Goal: Task Accomplishment & Management: Manage account settings

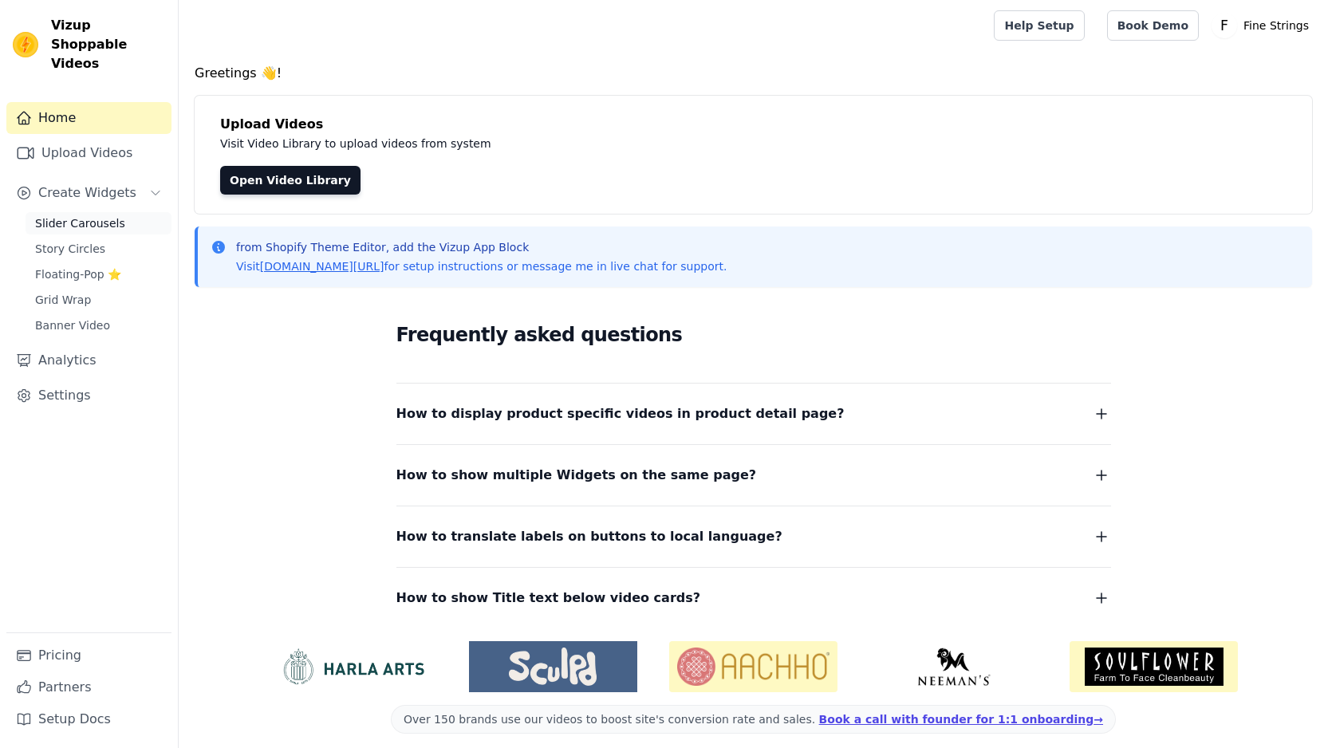
click at [71, 215] on span "Slider Carousels" at bounding box center [80, 223] width 90 height 16
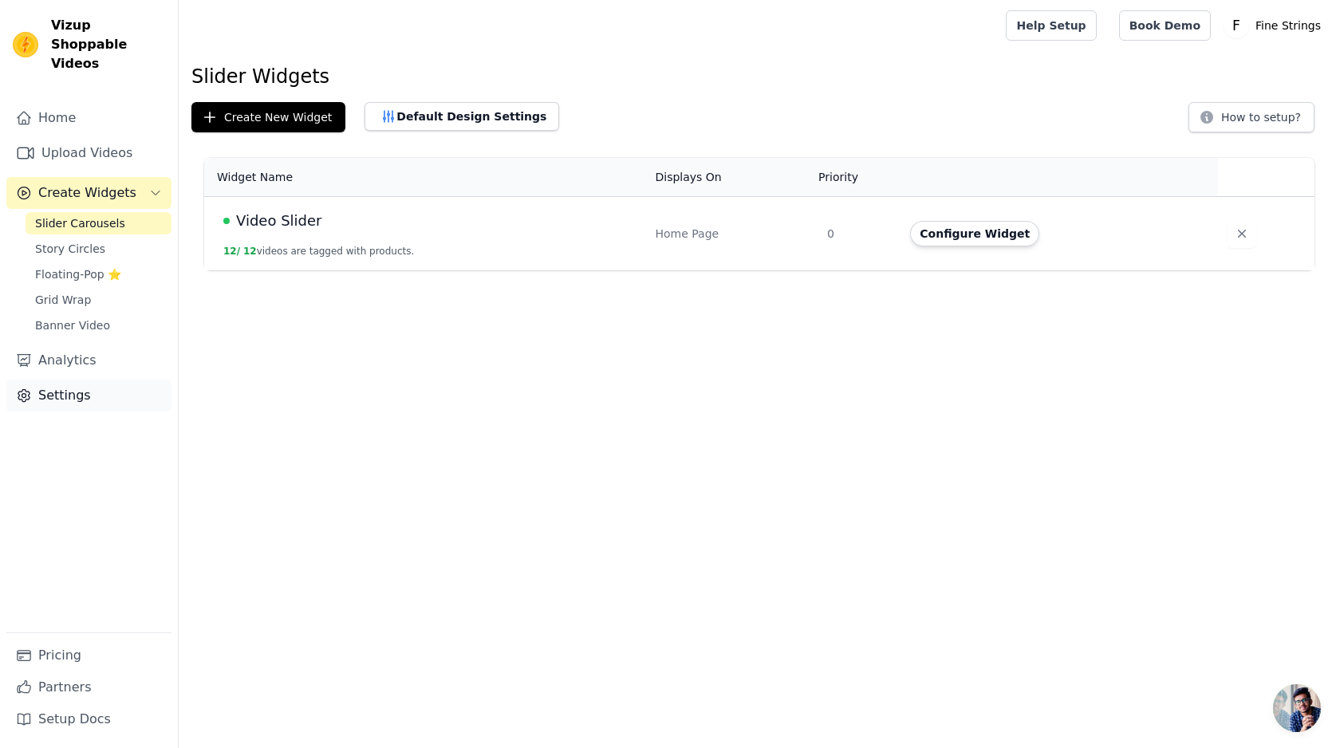
click at [56, 380] on link "Settings" at bounding box center [88, 396] width 165 height 32
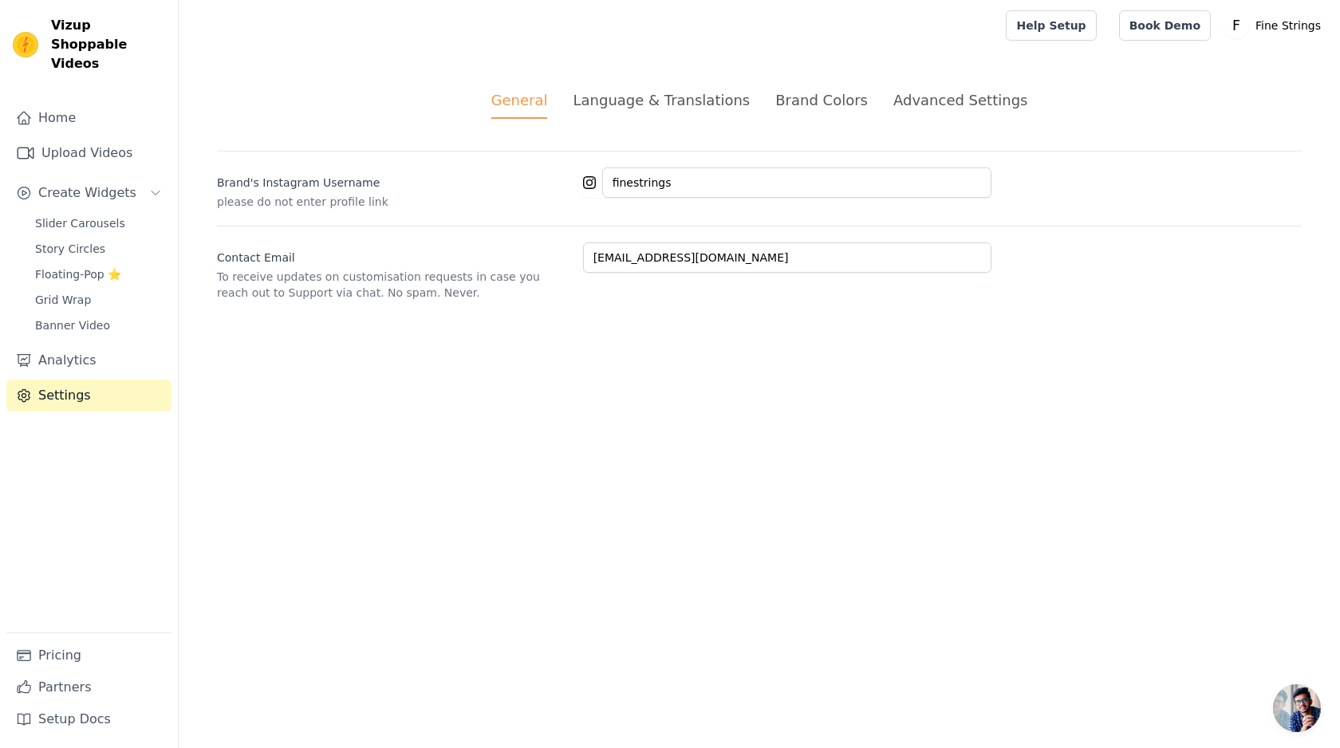
click at [842, 99] on div "Brand Colors" at bounding box center [821, 100] width 93 height 22
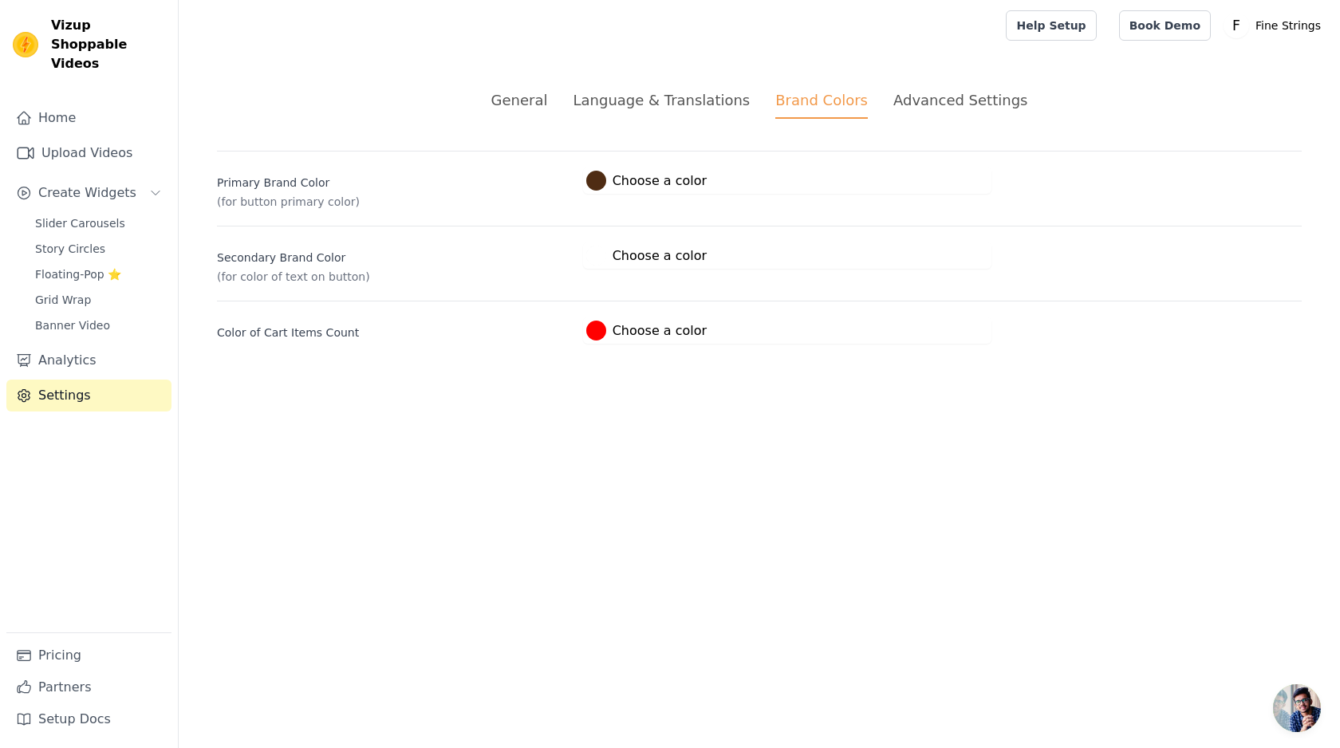
click at [624, 194] on div "Primary Brand Color (for button primary color) #4f2c13 Choose a color #4f2c13 1…" at bounding box center [759, 180] width 1085 height 59
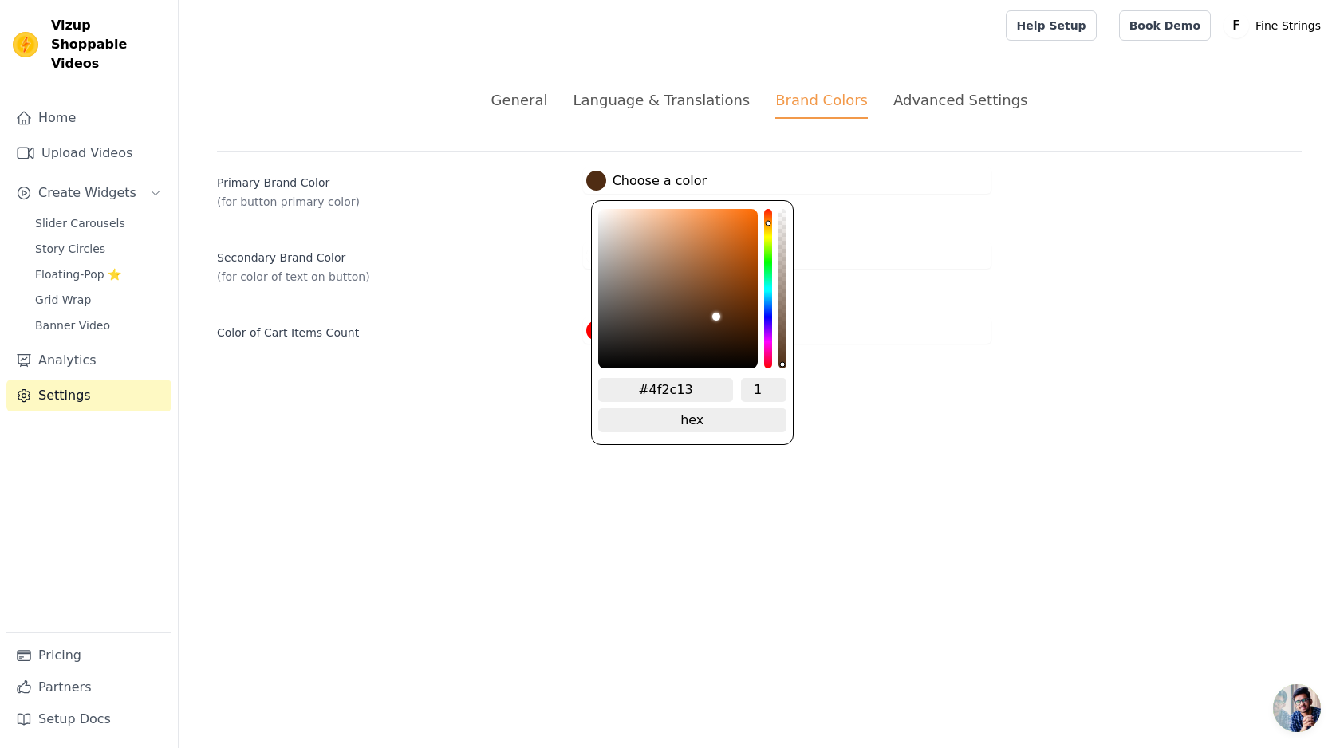
click at [624, 189] on label "#4f2c13 Choose a color" at bounding box center [646, 181] width 120 height 20
drag, startPoint x: 641, startPoint y: 386, endPoint x: 723, endPoint y: 395, distance: 81.8
click at [723, 395] on input "#4f2c13" at bounding box center [666, 390] width 136 height 24
type input "#875532"
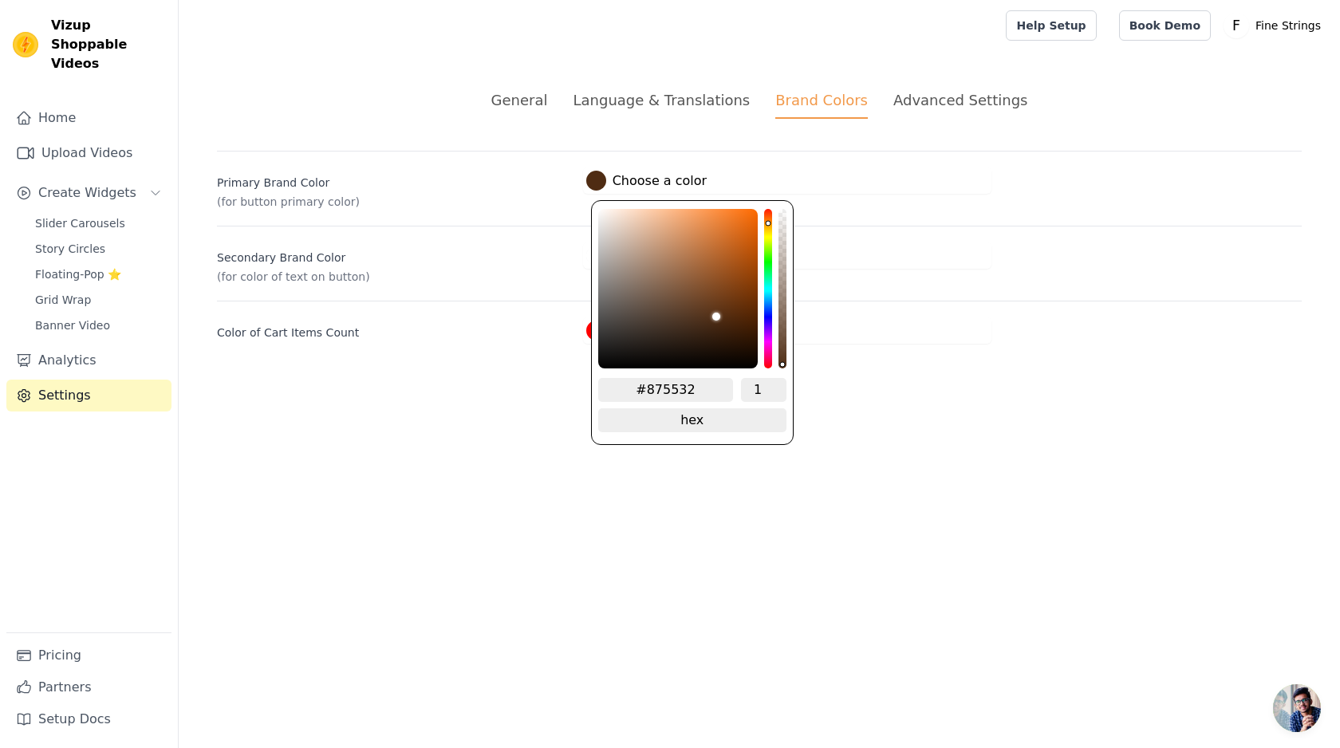
type input "#8c5a36"
type input "#a26e49"
type input "#b4815c"
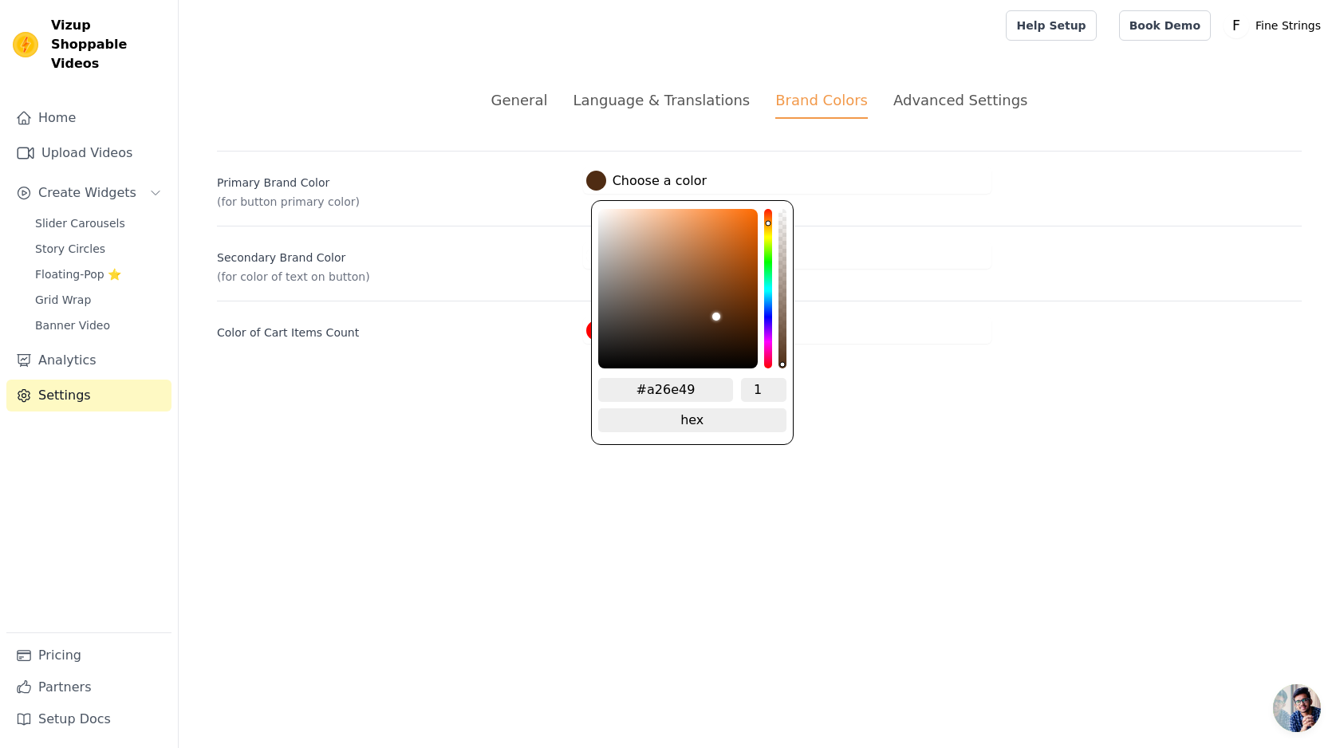
type input "#b4815c"
type input "#c39370"
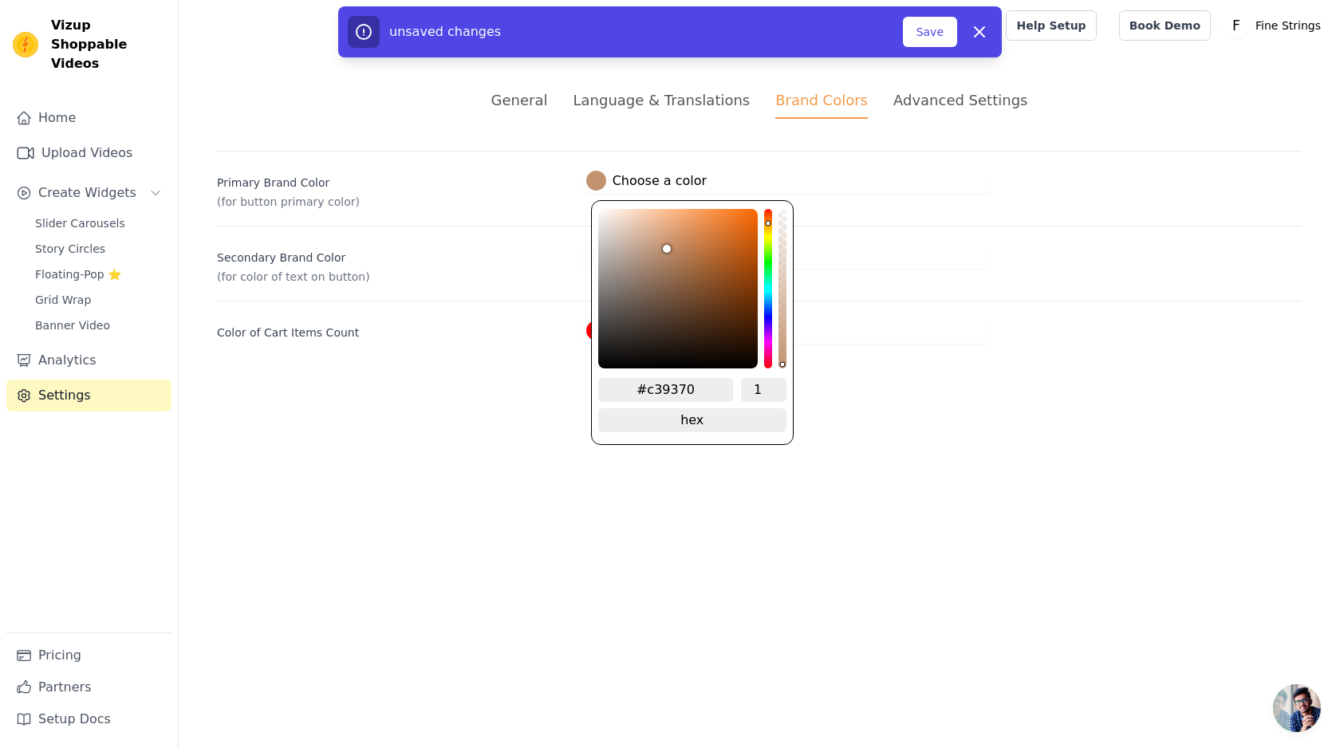
type input "#d5aa8b"
type input "#e2bca1"
type input "#e8c5ac"
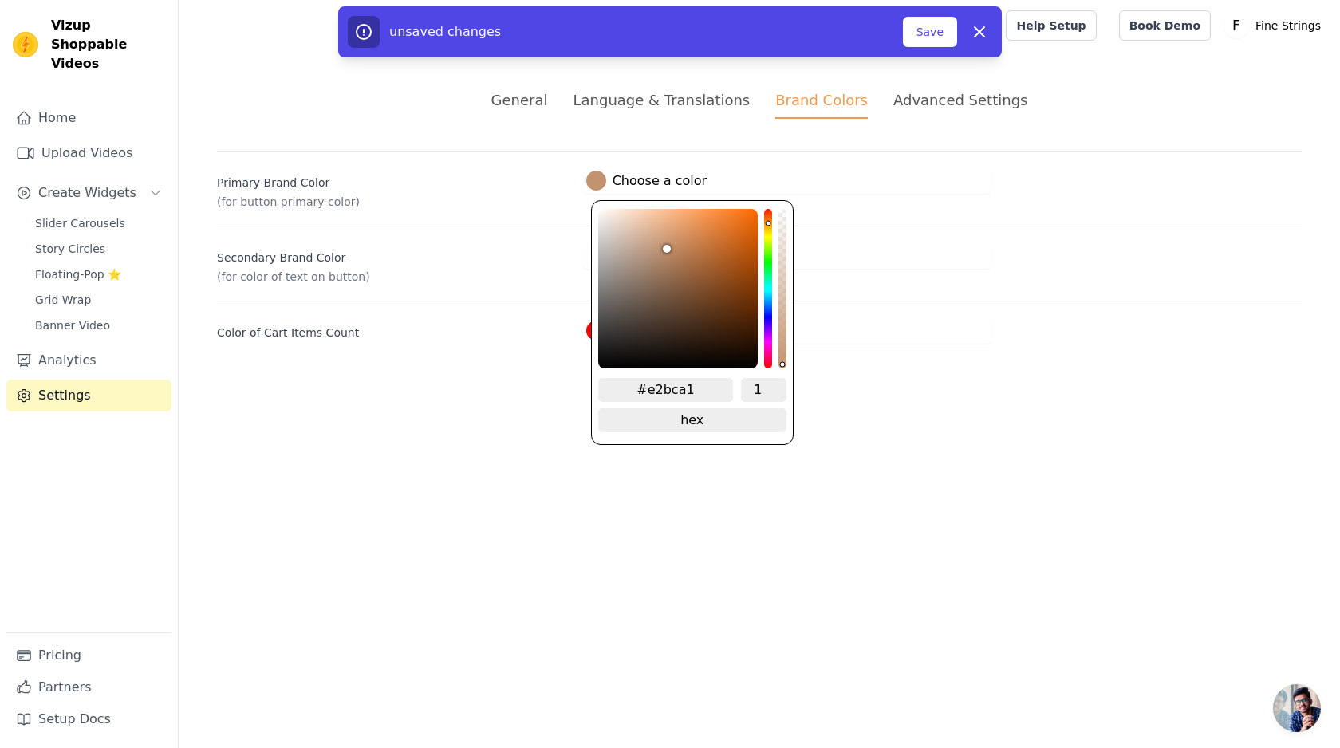
type input "#e8c5ac"
type input "#edccb5"
type input "#f4d6c1"
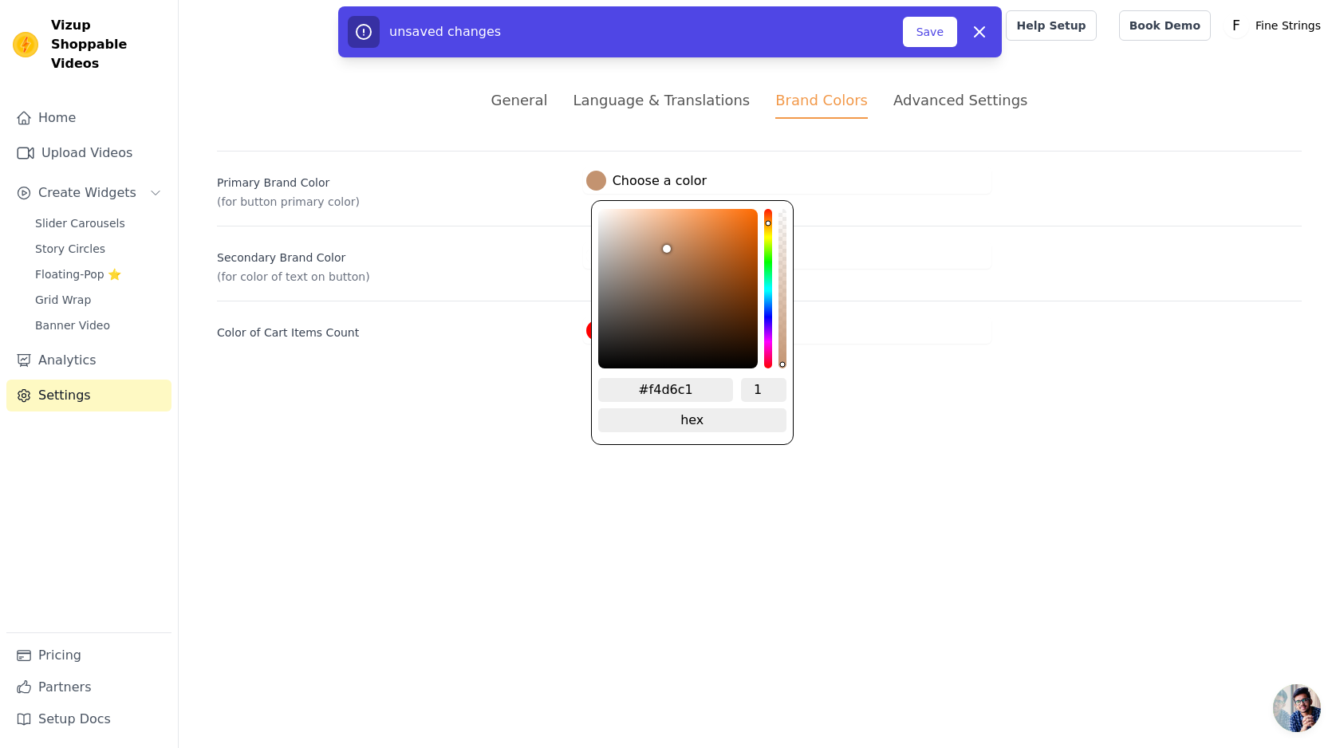
type input "#f9dfcd"
type input "#ffebdc"
type input "#fff1e6"
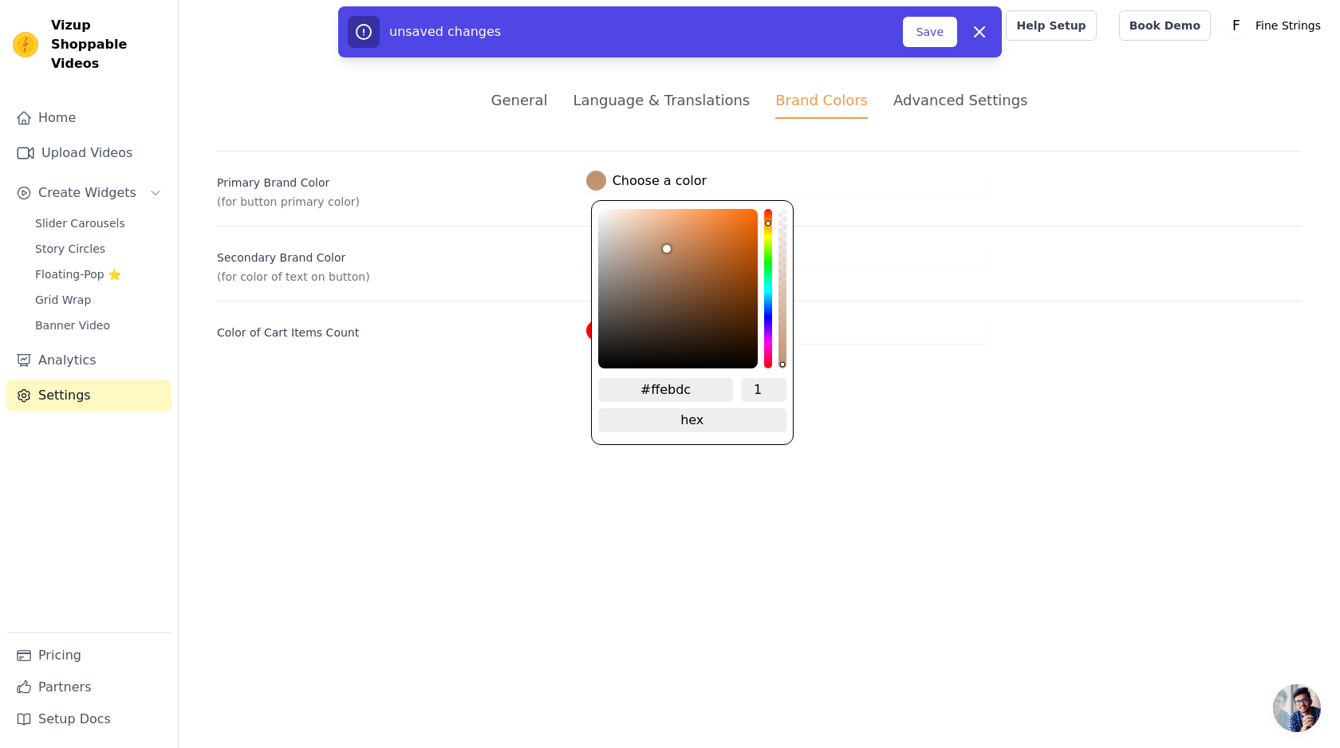
type input "#fff1e6"
type input "#fff8f3"
type input "#fffdfc"
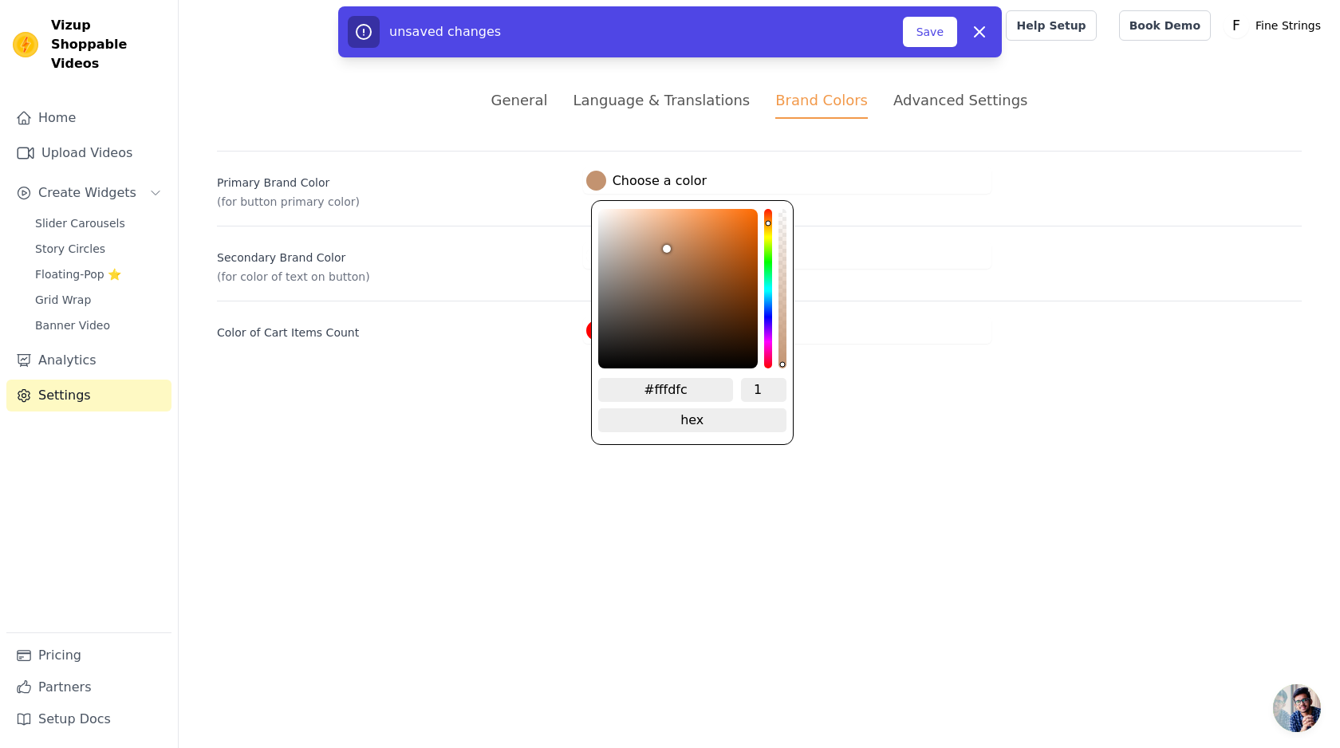
type input "#ffffff"
drag, startPoint x: 699, startPoint y: 283, endPoint x: 575, endPoint y: 189, distance: 155.4
click at [575, 189] on div "Primary Brand Color (for button primary color) #ffffff Choose a color #ffffff 1…" at bounding box center [759, 180] width 1085 height 59
click at [569, 197] on div "Primary Brand Color (for button primary color) #ffffff Choose a color #ffffff 1…" at bounding box center [759, 180] width 1085 height 59
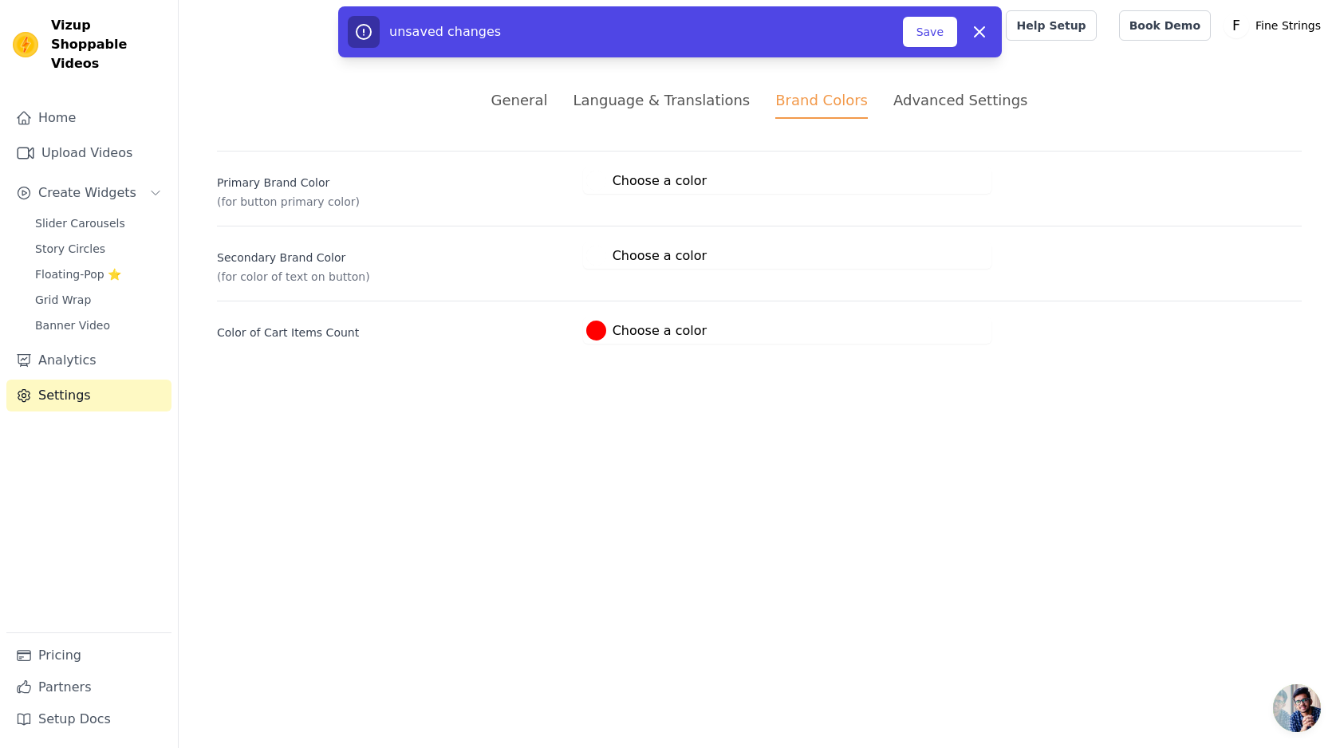
click at [590, 249] on label "#ffffff Choose a color" at bounding box center [646, 256] width 120 height 20
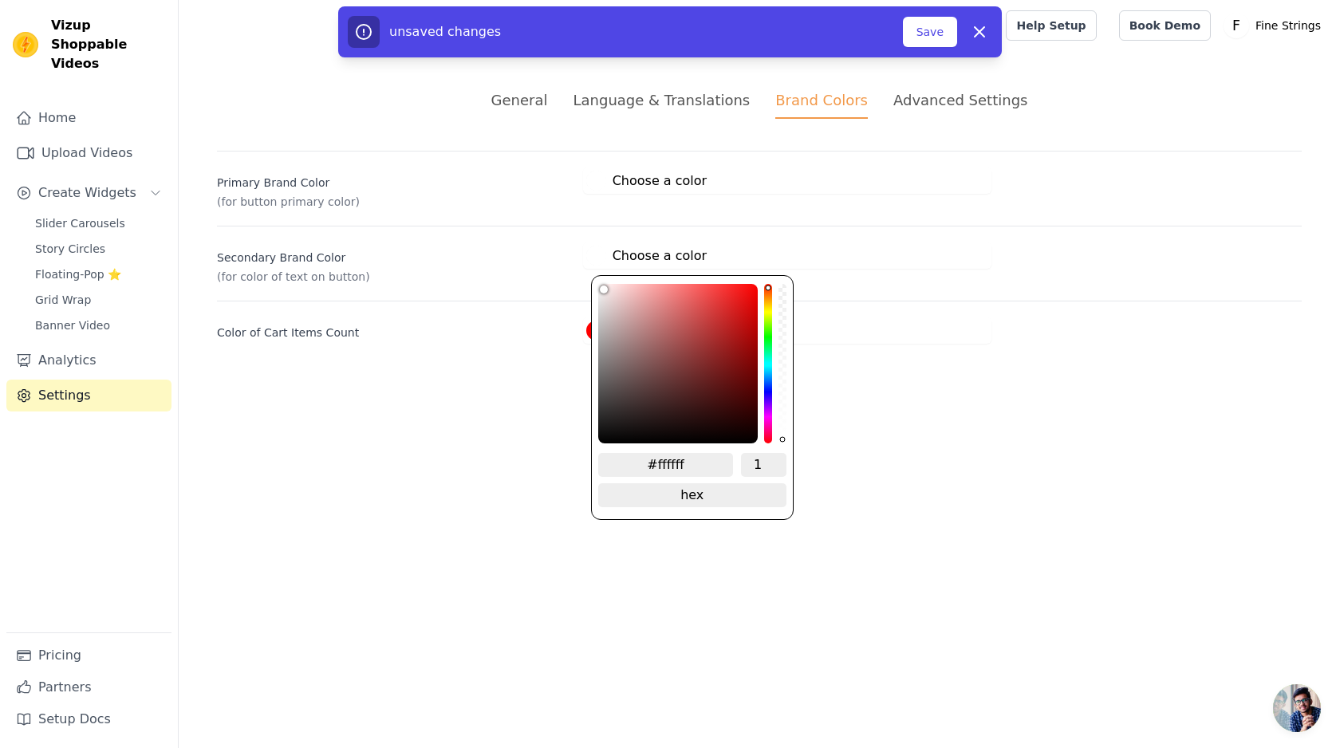
click at [676, 460] on input "#ffffff" at bounding box center [666, 465] width 136 height 24
paste input "#4f2c13"
type input "##4f2c13"
click at [648, 459] on input "##4f2c13" at bounding box center [666, 465] width 136 height 24
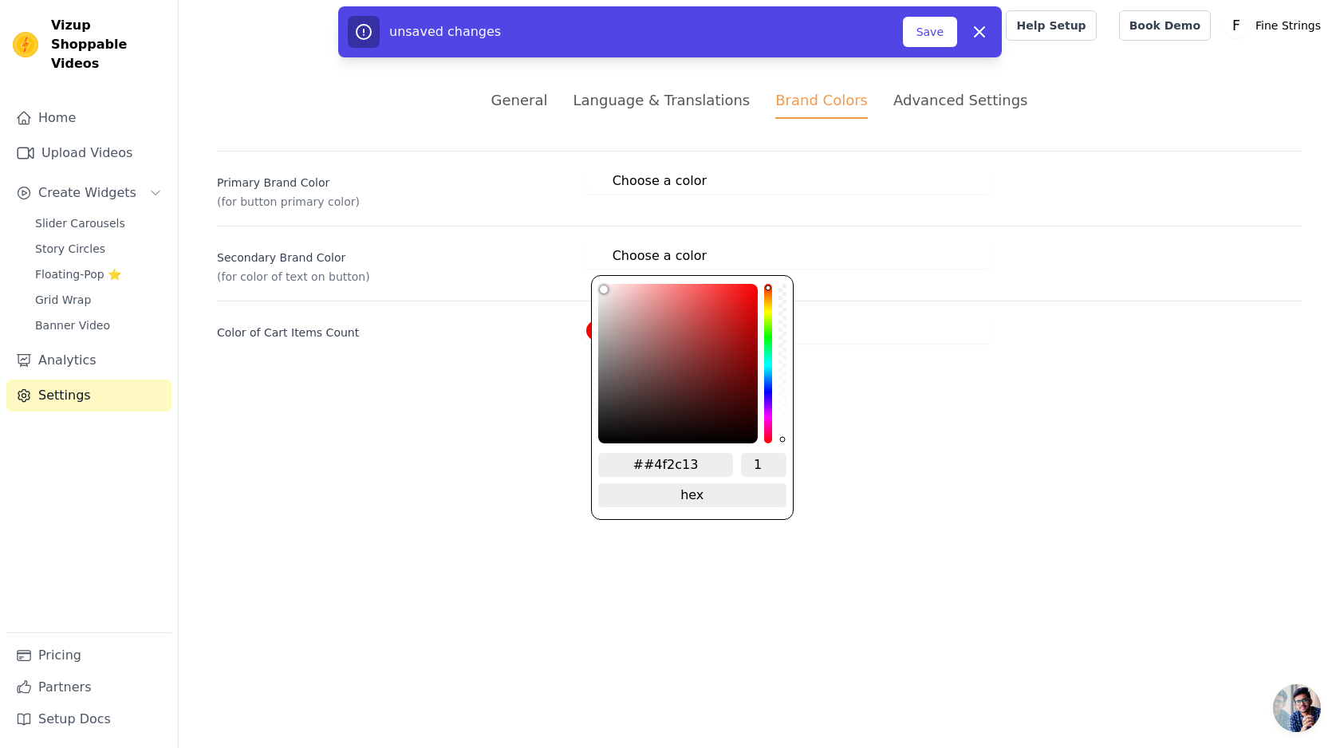
type input "#4f2c13"
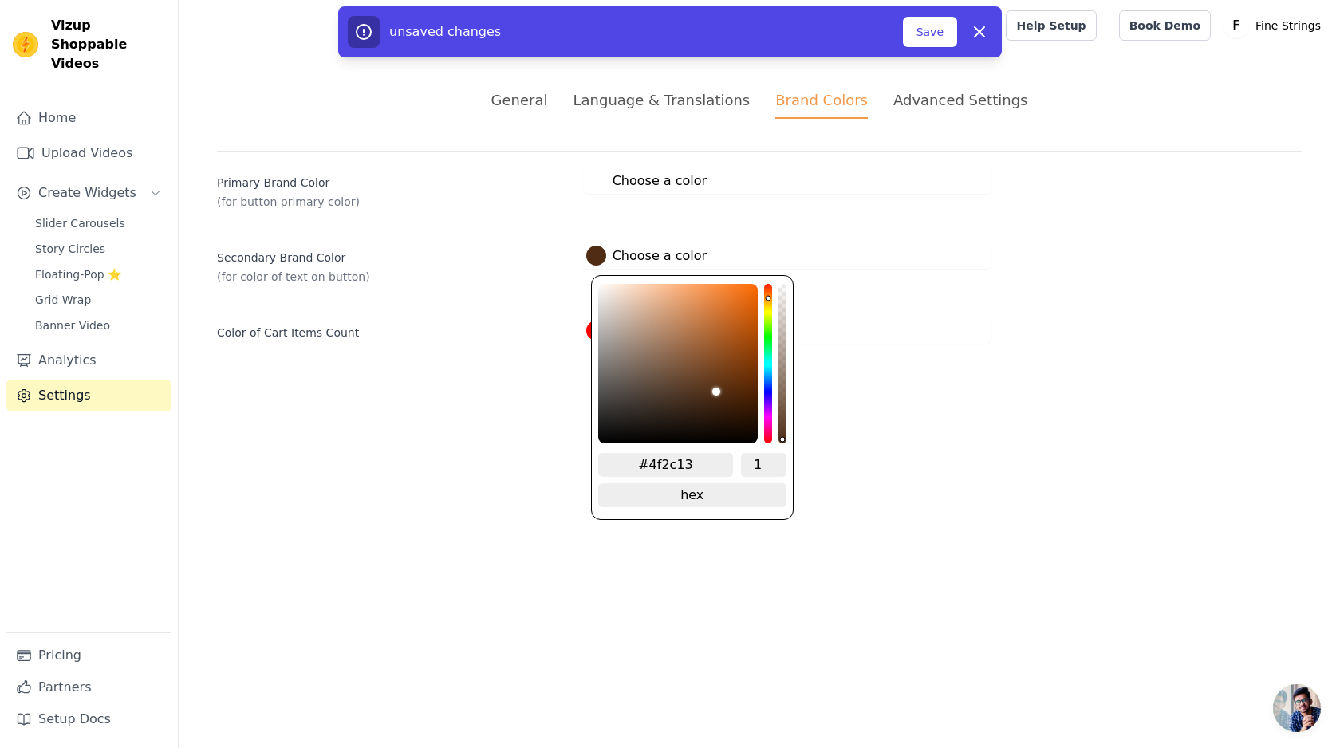
click at [923, 362] on div "General Language & Translations Brand Colors Advanced Settings unsaved changes …" at bounding box center [759, 216] width 1161 height 331
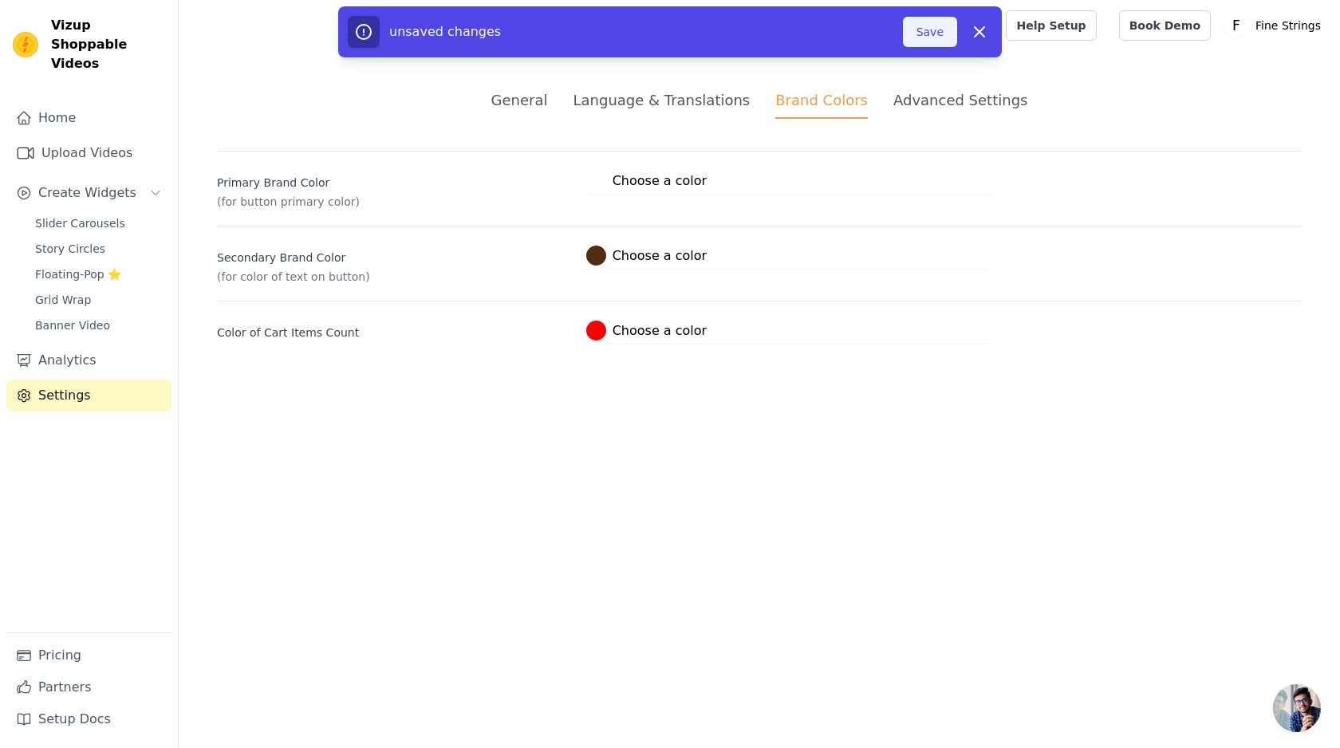
click at [950, 38] on button "Save" at bounding box center [930, 32] width 54 height 30
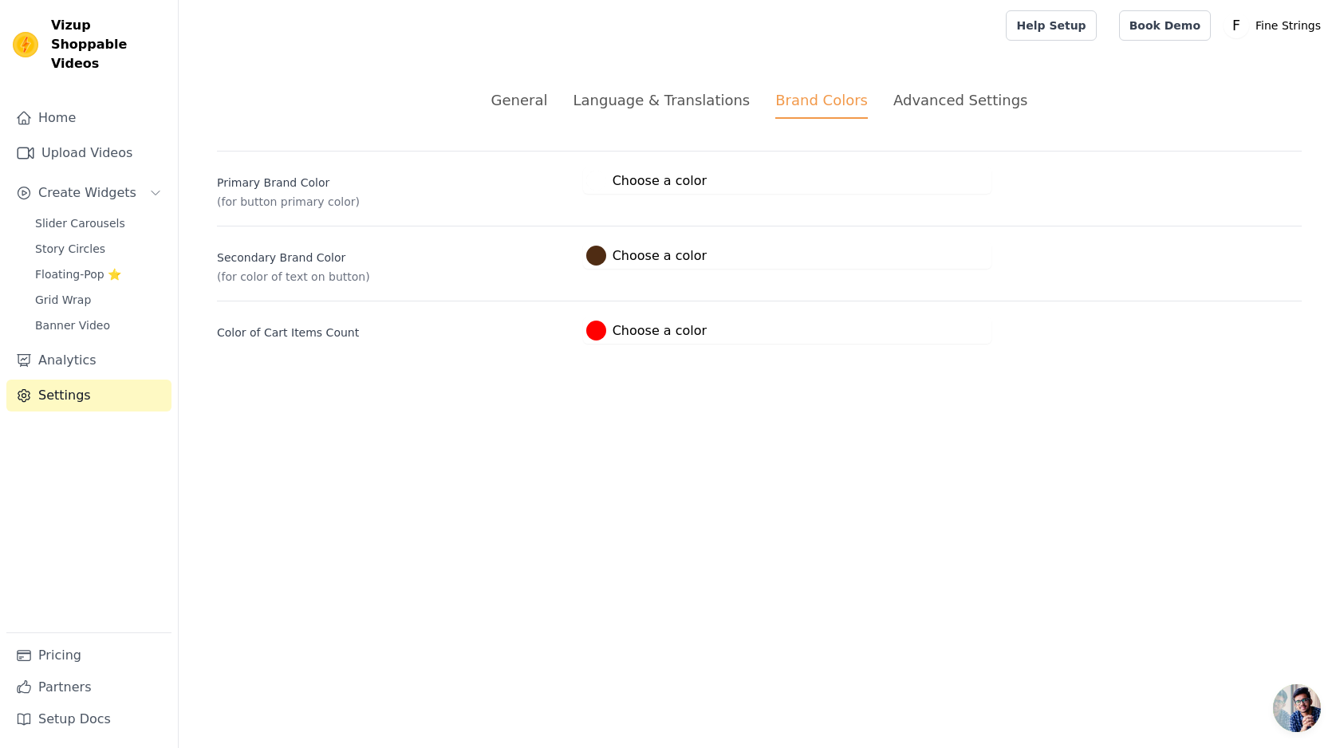
click at [573, 382] on html "Vizup Shoppable Videos Home Upload Videos Create Widgets Slider Carousels Story…" at bounding box center [670, 191] width 1340 height 382
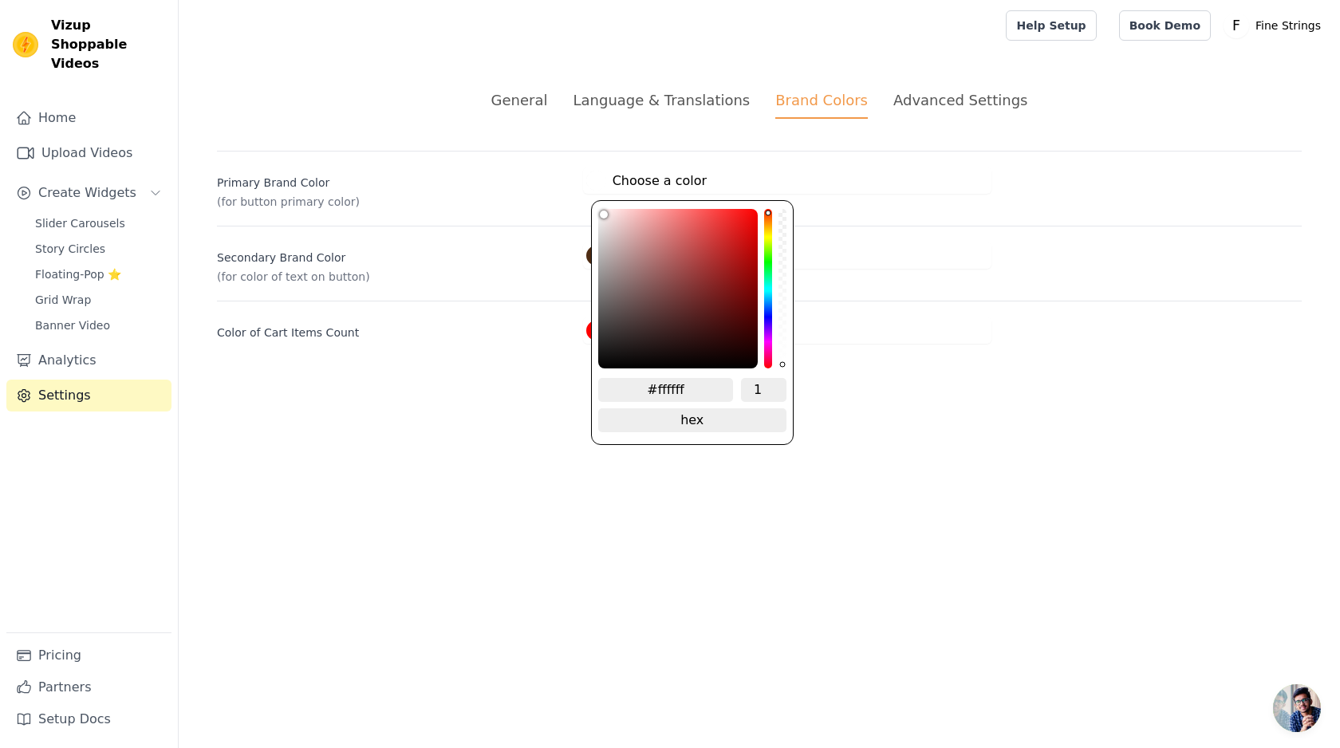
click at [600, 186] on div at bounding box center [596, 181] width 20 height 20
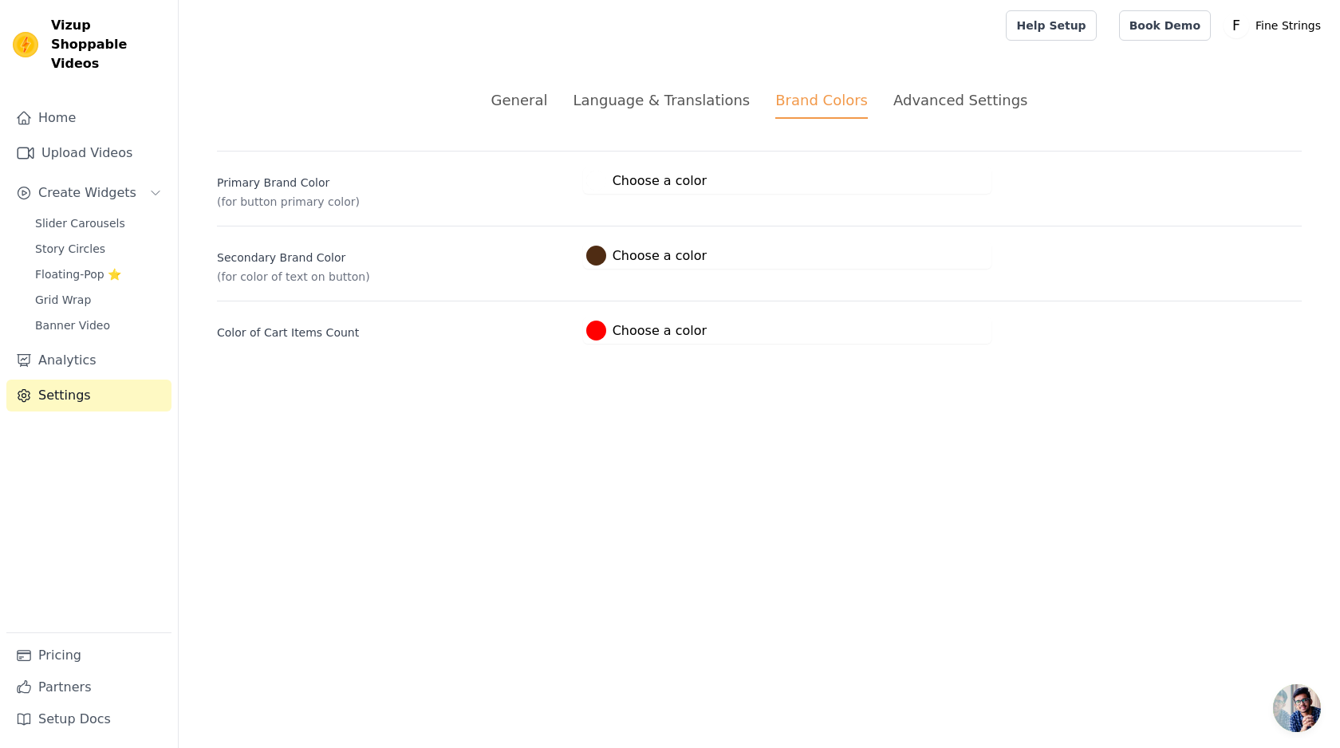
click at [514, 296] on div "Primary Brand Color (for button primary color) #ffffff Choose a color #ffffff 1…" at bounding box center [759, 247] width 1085 height 193
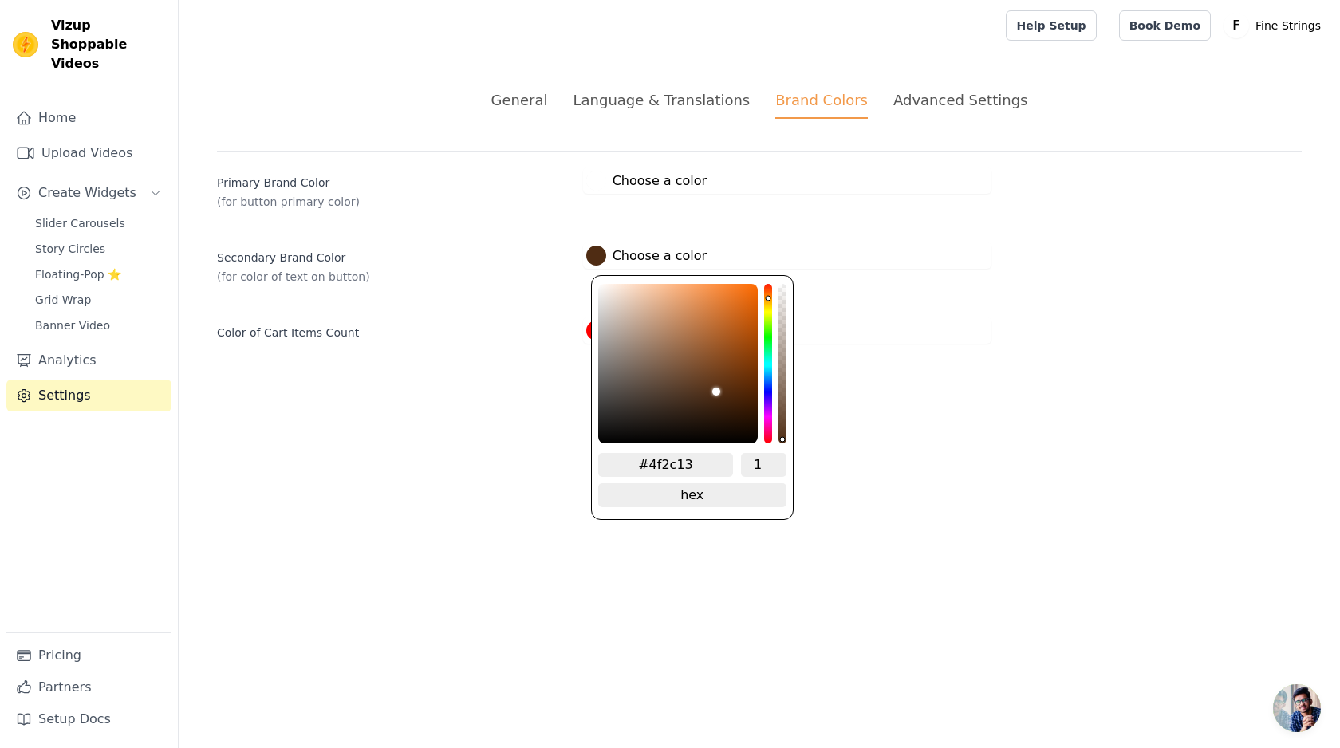
click at [612, 254] on label "#4f2c13 Choose a color" at bounding box center [646, 256] width 120 height 20
type input "#392d24"
type input "#382c23"
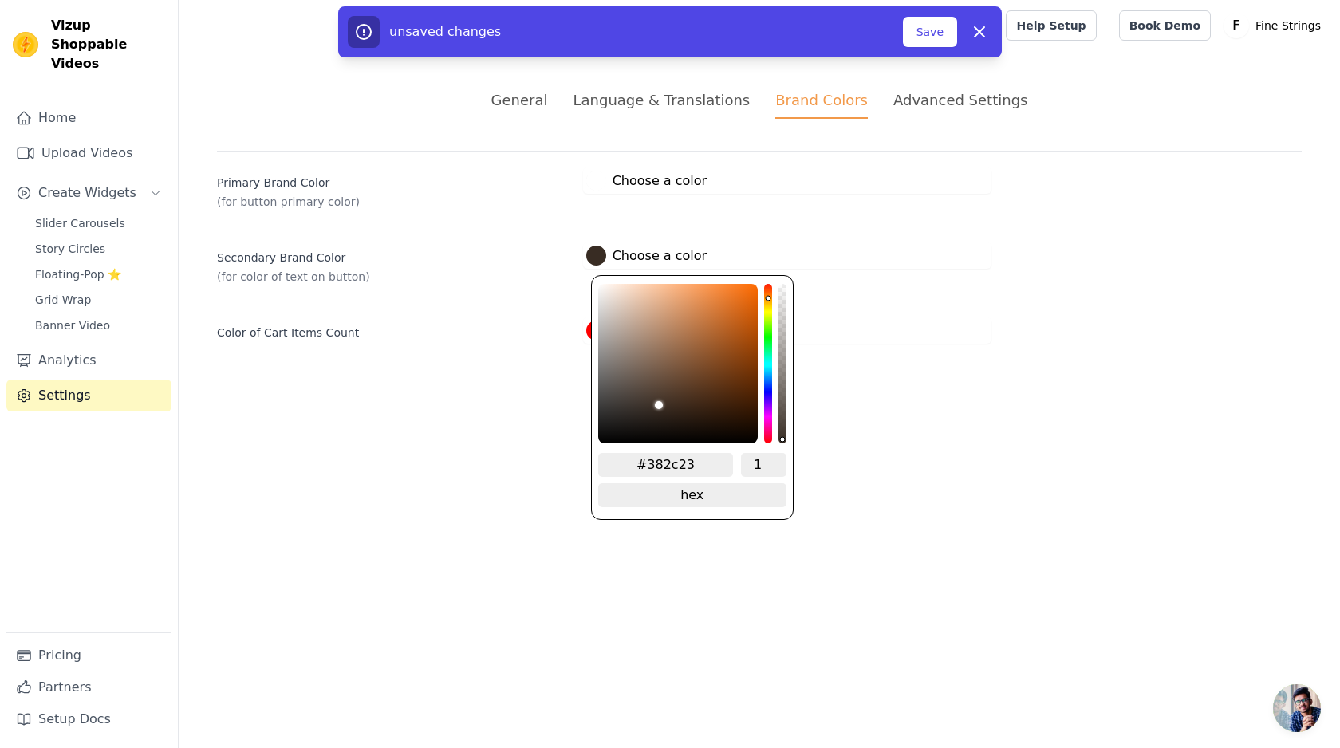
type input "#392d24"
type input "#3c2f26"
type input "#44352a"
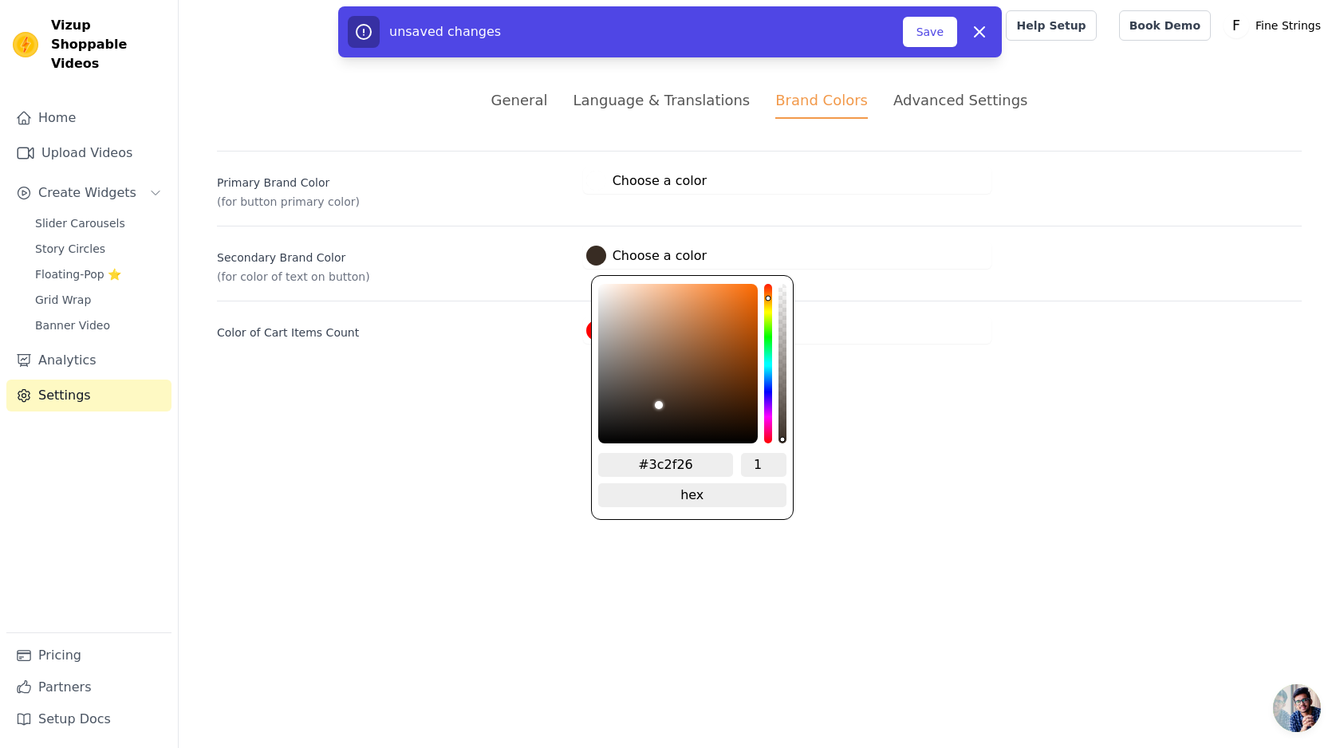
type input "#44352a"
type input "#4e3c2f"
type input "#5c4536"
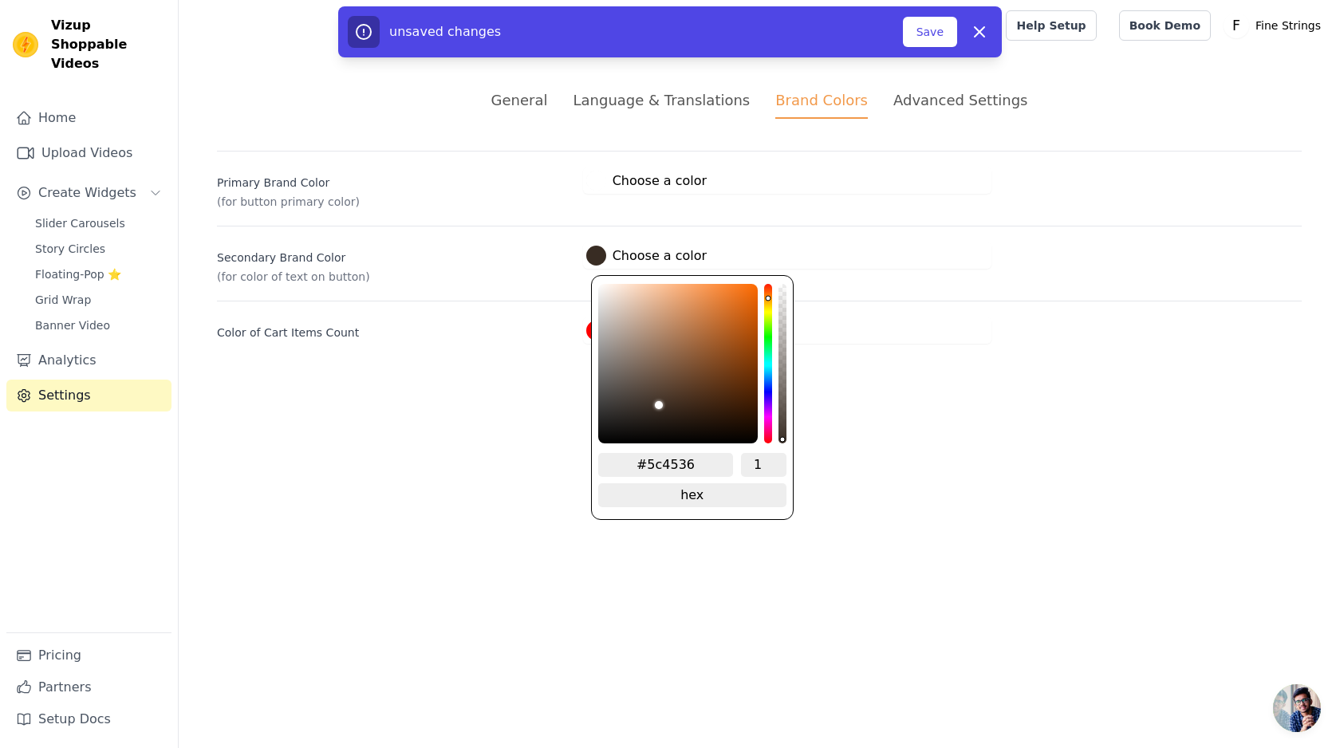
type input "#71543f"
type input "#8a6449"
type input "#9d7050"
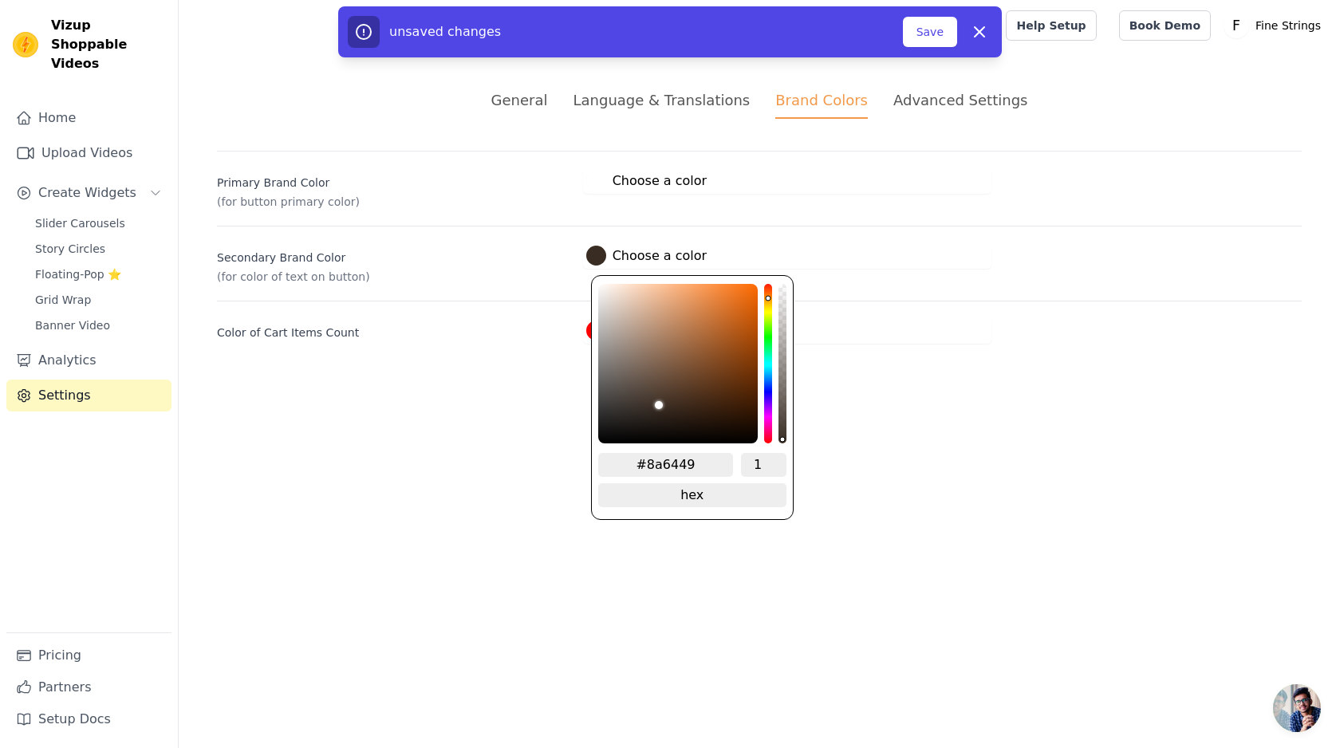
type input "#9d7050"
type input "#a77652"
type input "#ad7954"
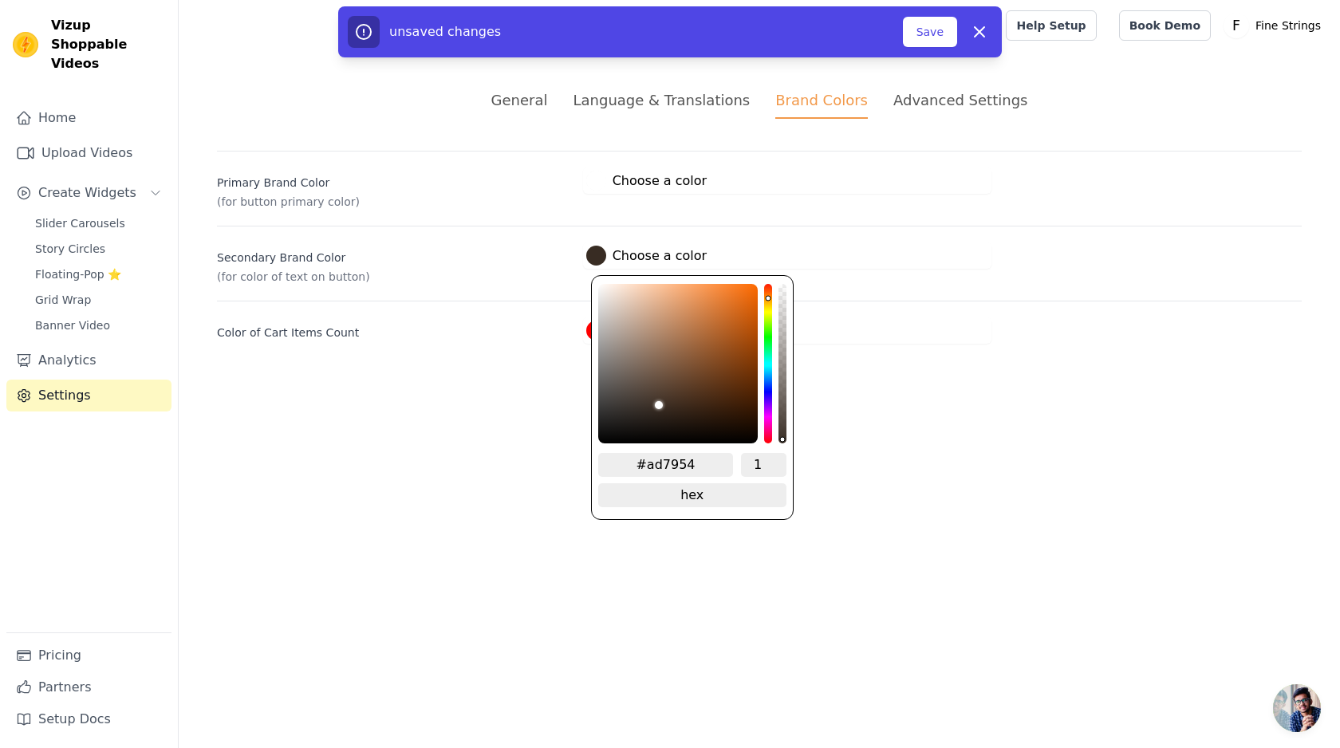
type input "#b37c54"
type input "#b97f56"
type input "#be8156"
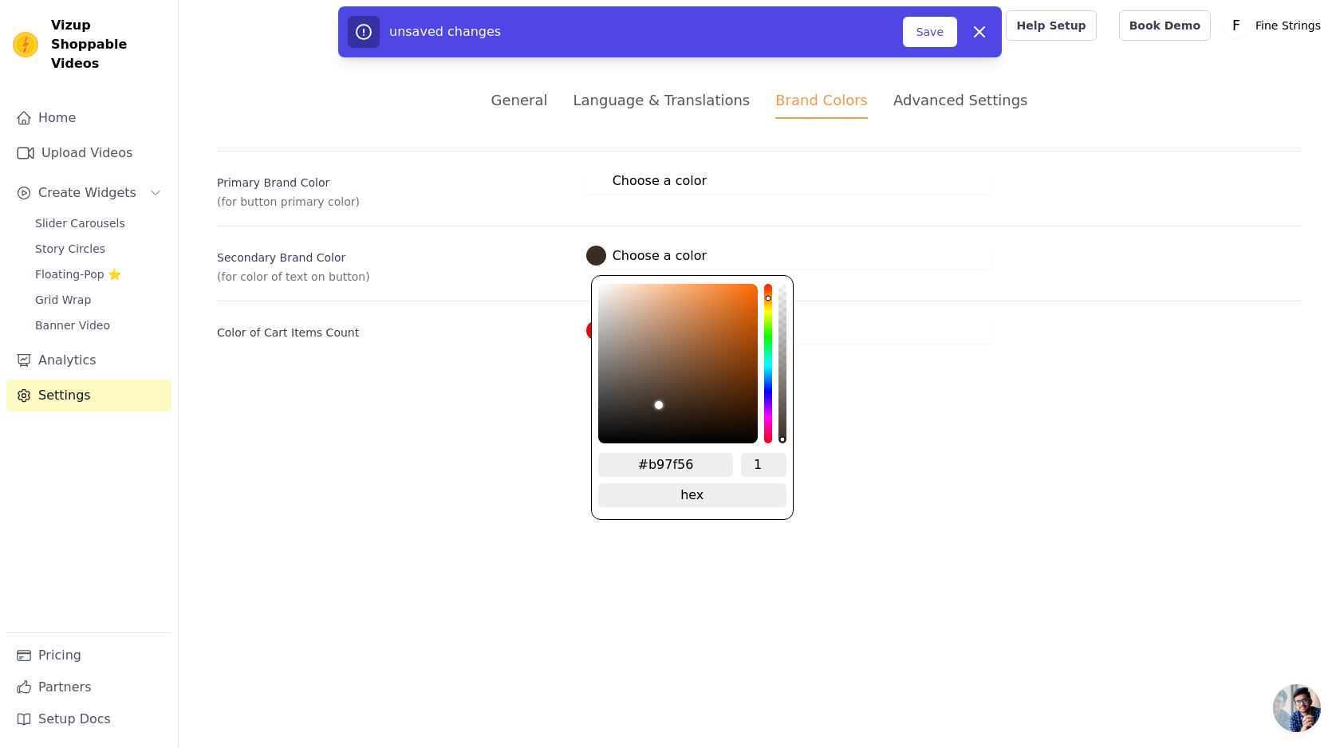
type input "#be8156"
type input "#c38456"
type input "#c78556"
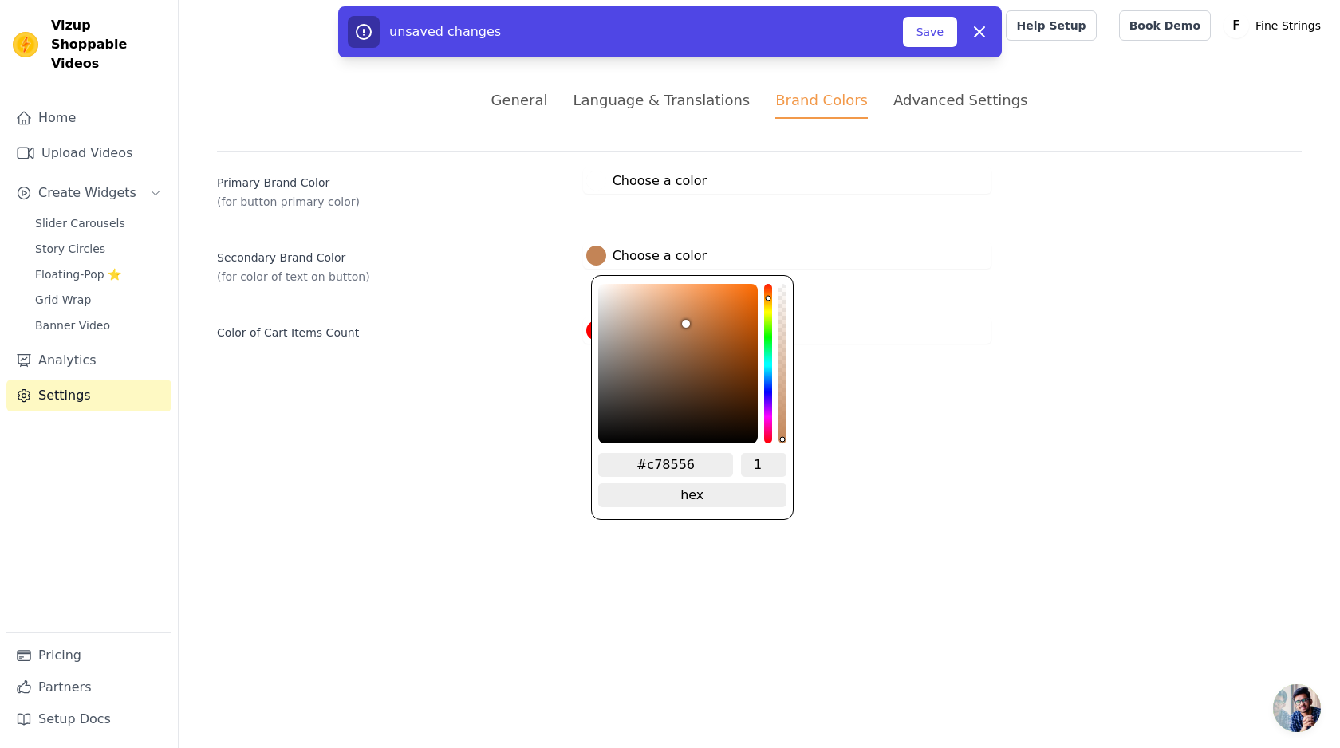
type input "#cc8756"
type input "#d08956"
type input "#d28a56"
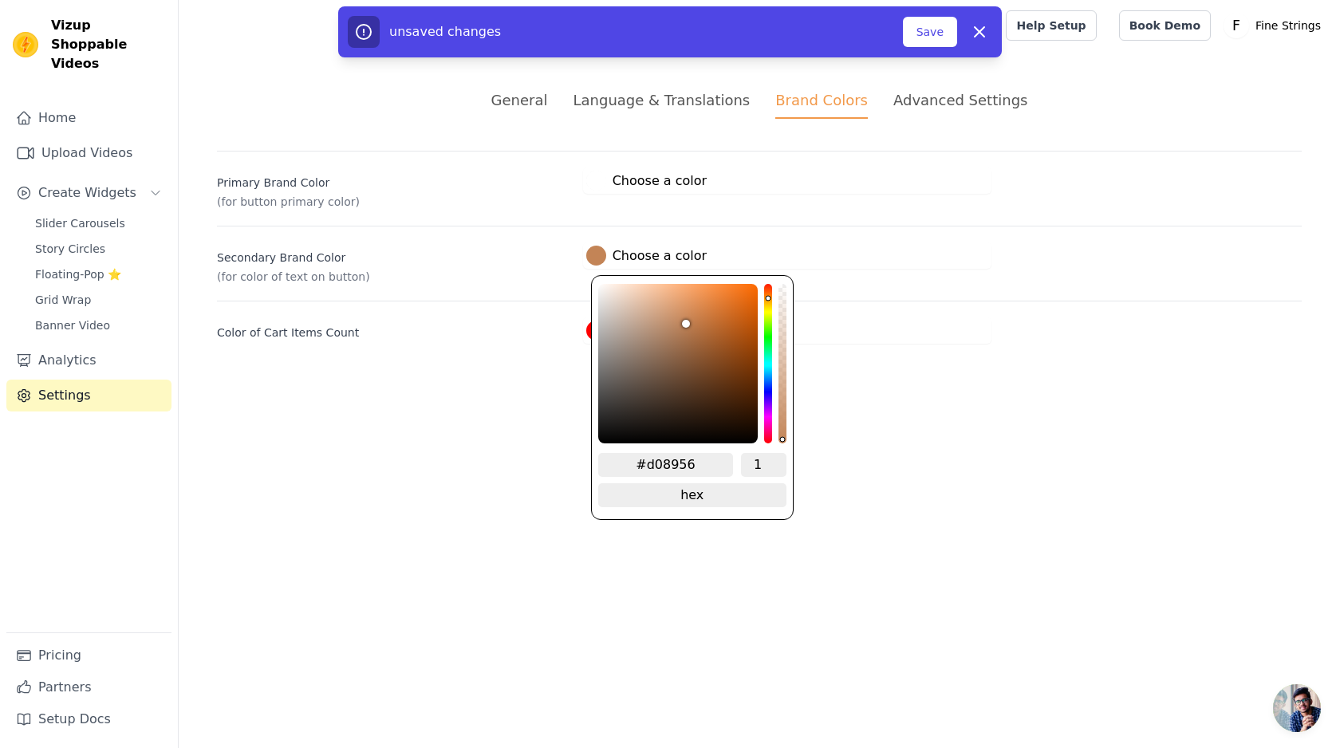
type input "#d28a56"
type input "#d58a55"
type input "#d68a54"
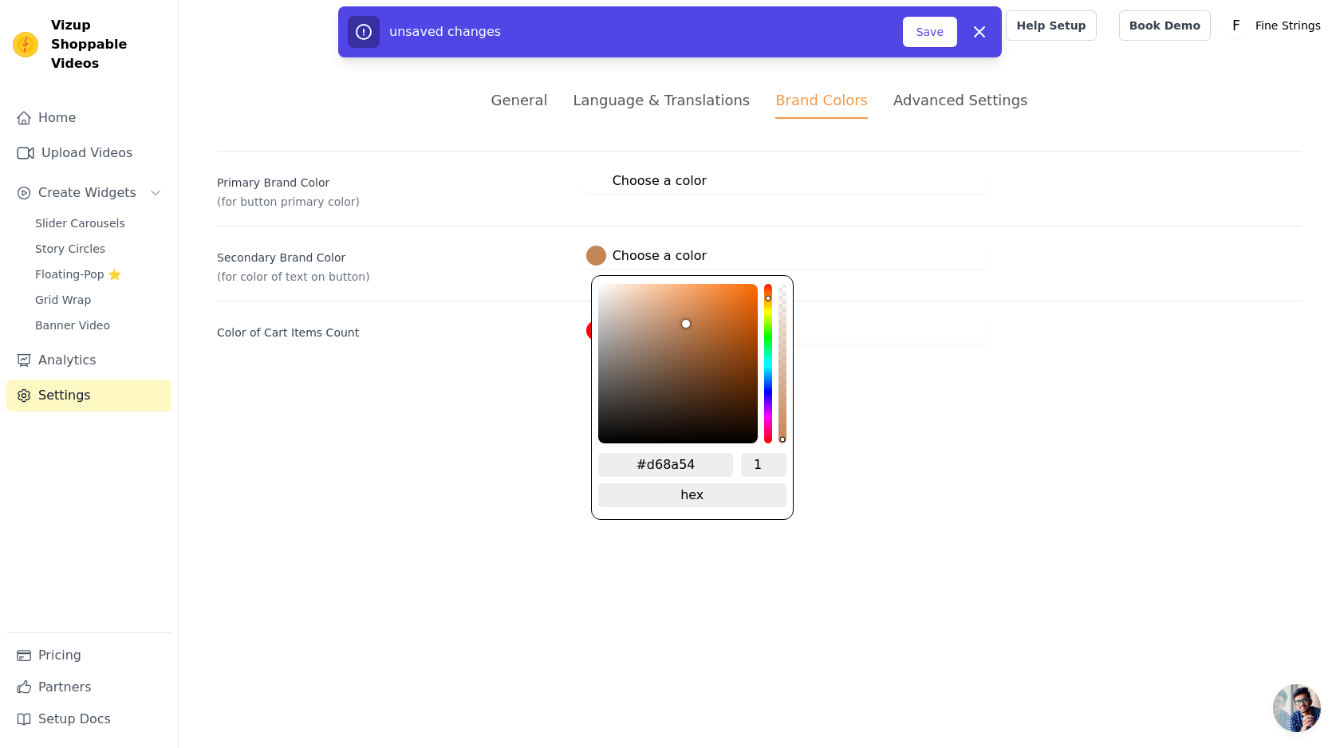
type input "#d98b54"
type input "#da8c54"
type input "#db8c53"
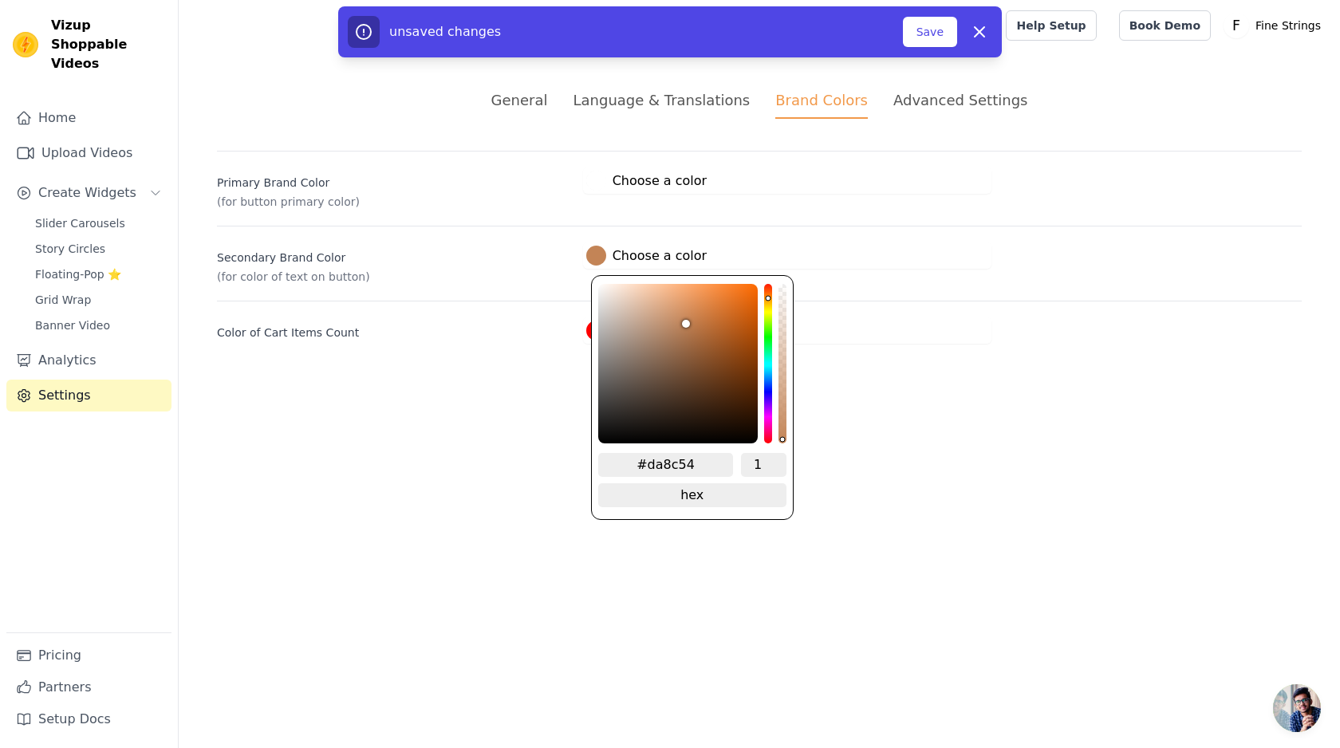
type input "#db8c53"
type input "#dd8c52"
type input "#de8c52"
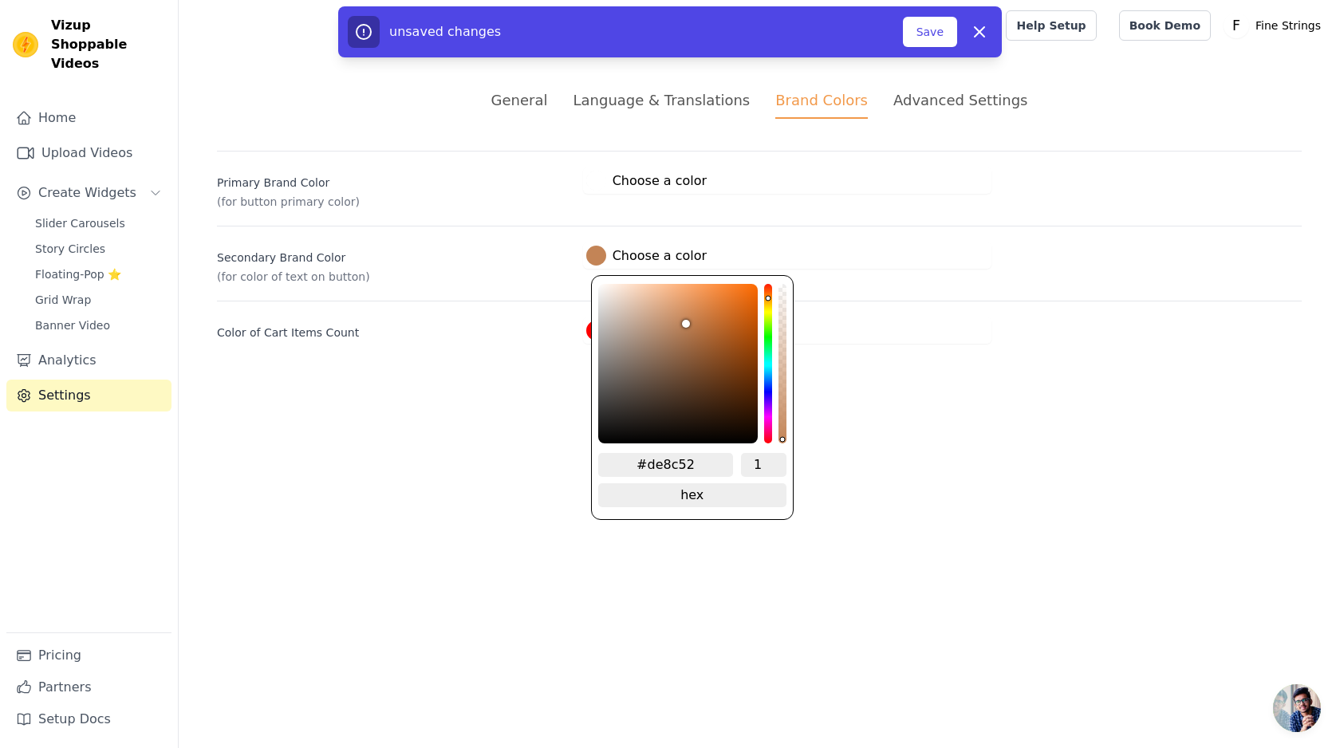
type input "#df8c50"
type input "#e08c4f"
type input "#e38c4e"
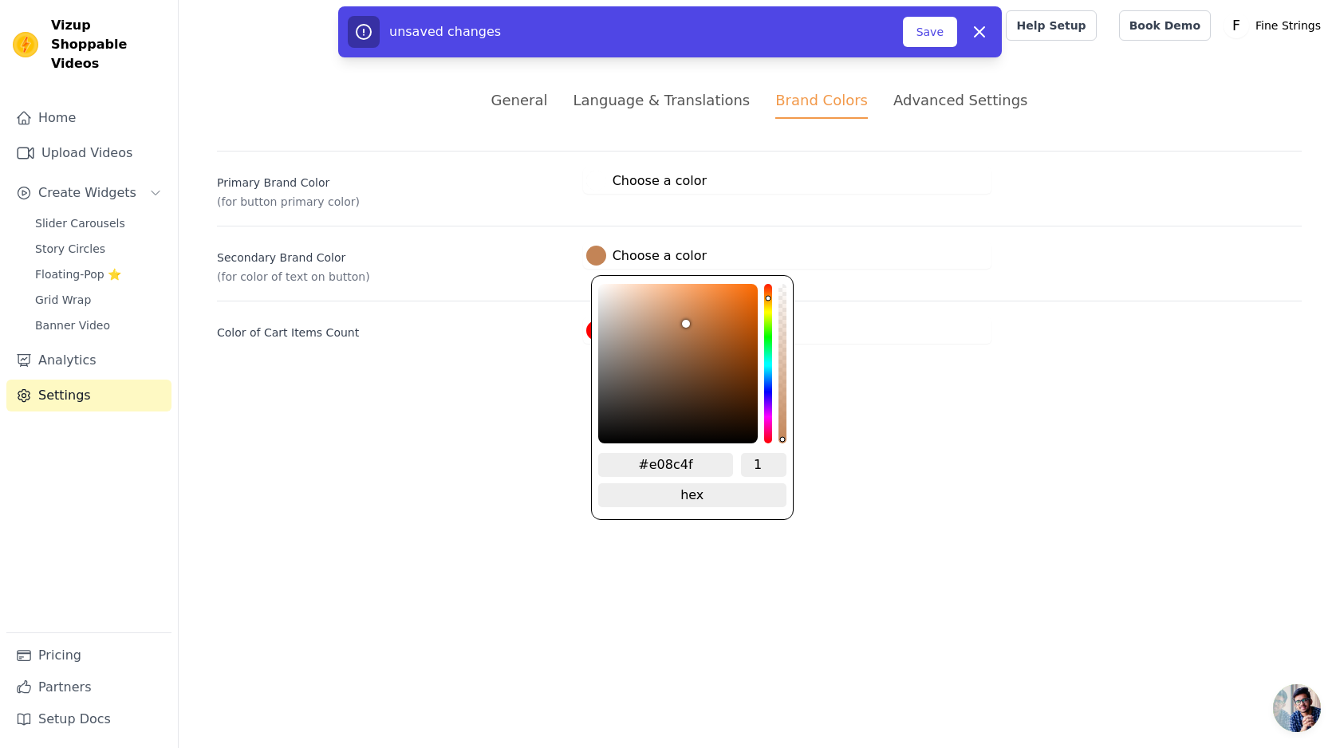
type input "#e38c4e"
type input "#e38b4c"
type input "#e48a4a"
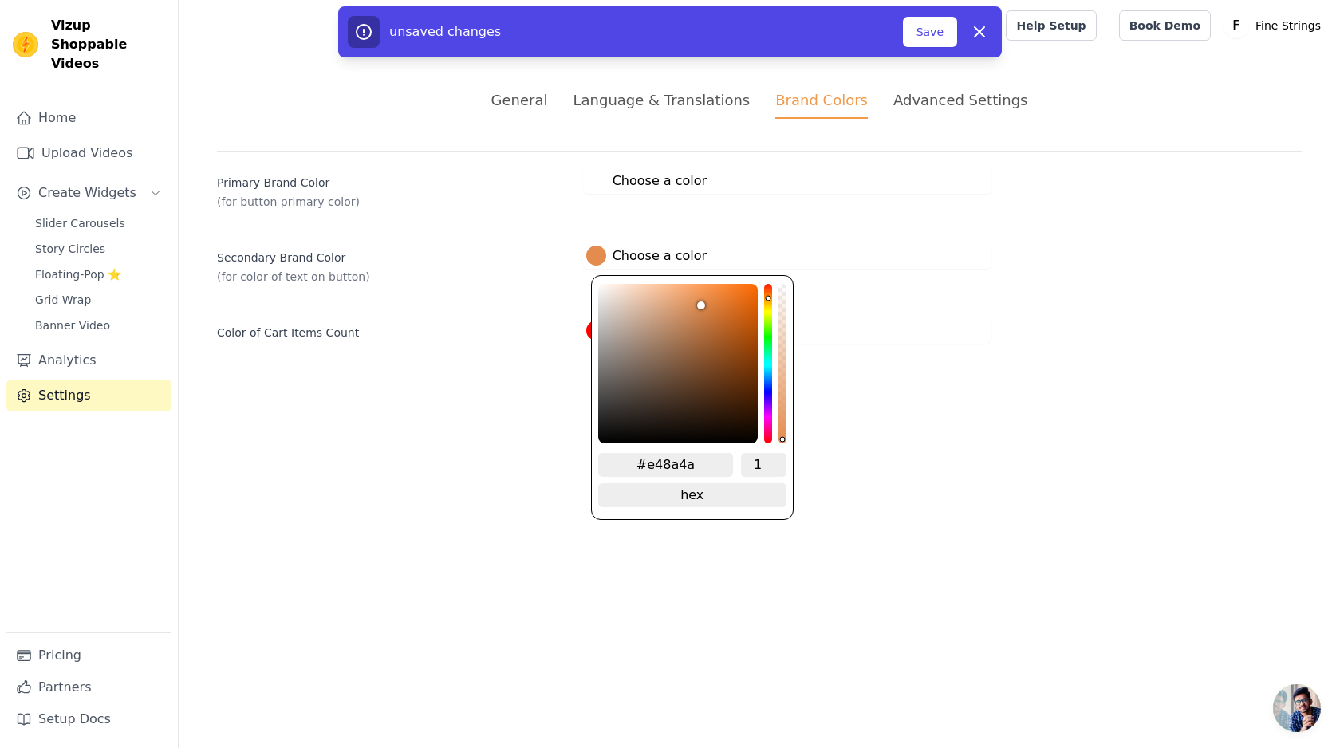
type input "#e48949"
type input "#e68947"
type input "#e68846"
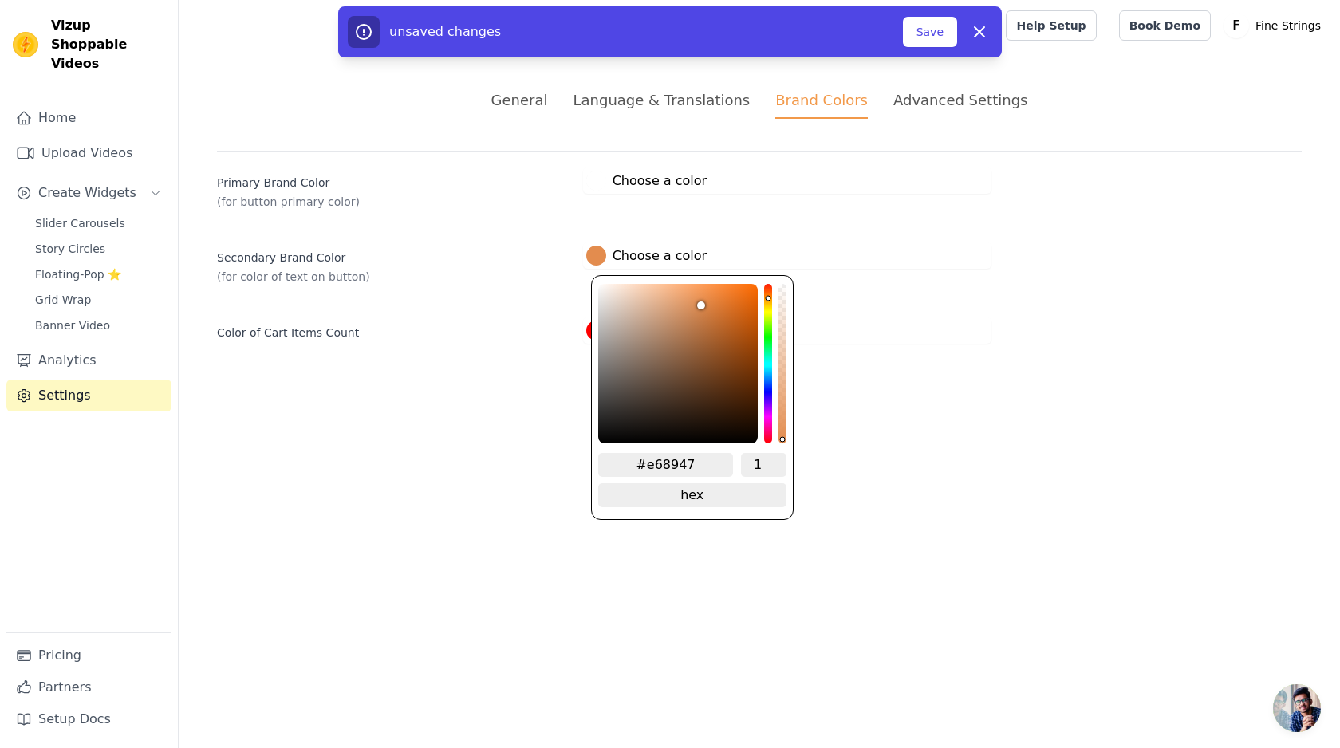
type input "#e68846"
type input "#e68844"
type input "#e78844"
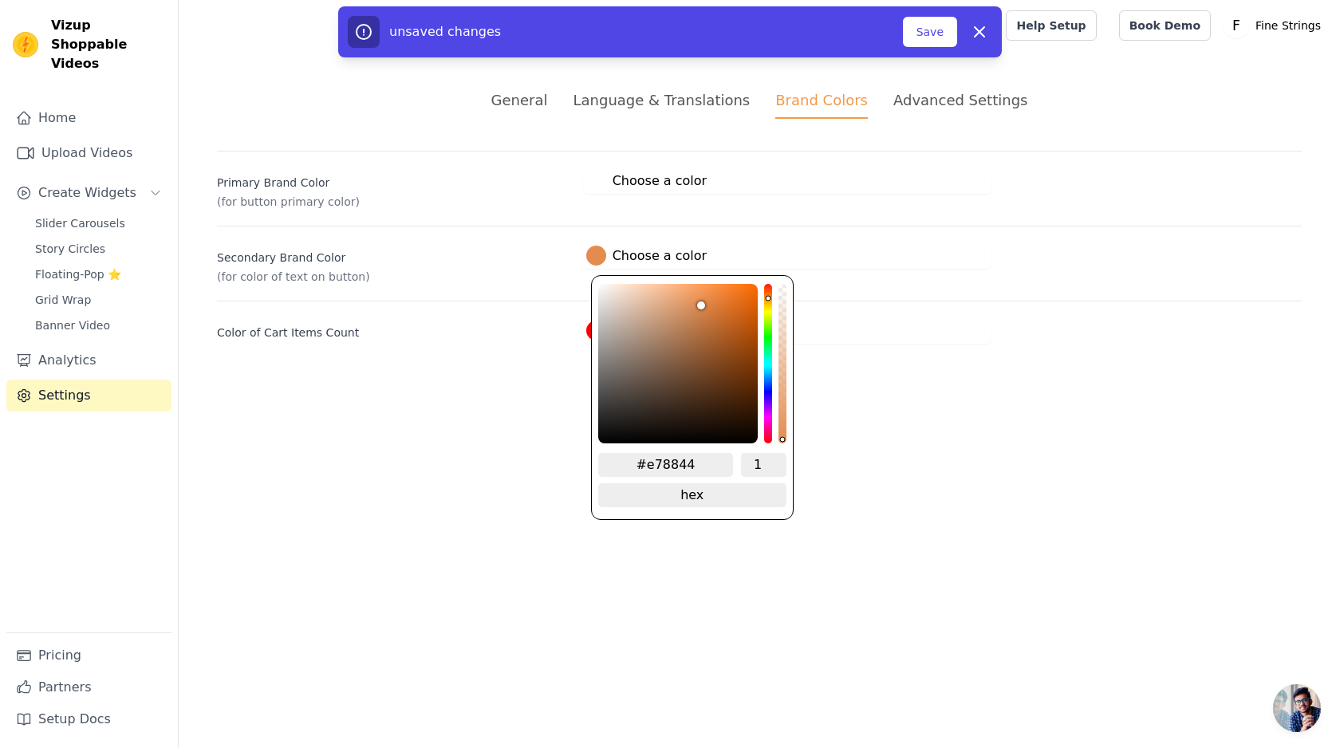
type input "#e78641"
type input "#e8843c"
type input "#e88035"
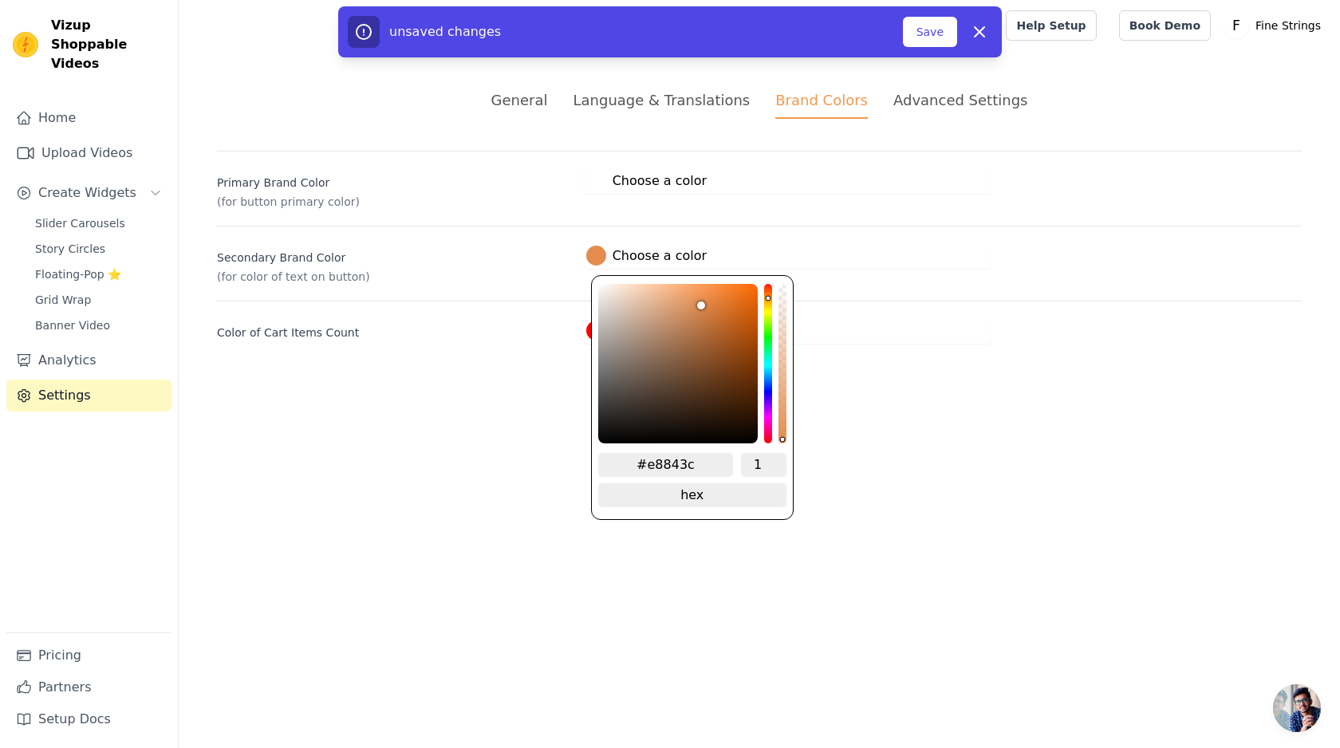
type input "#e88035"
type input "#e87a2c"
type input "#e87522"
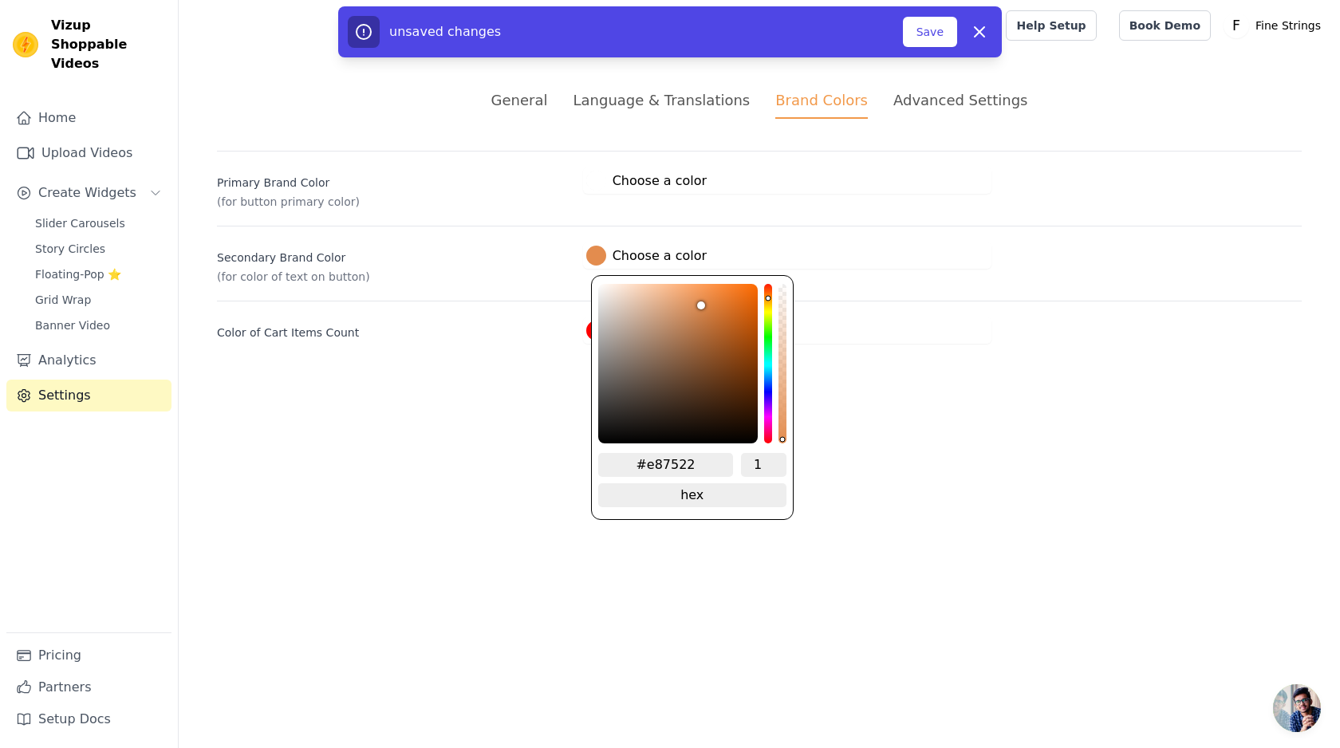
type input "#e9721d"
type input "#eb7119"
type input "#eb6f17"
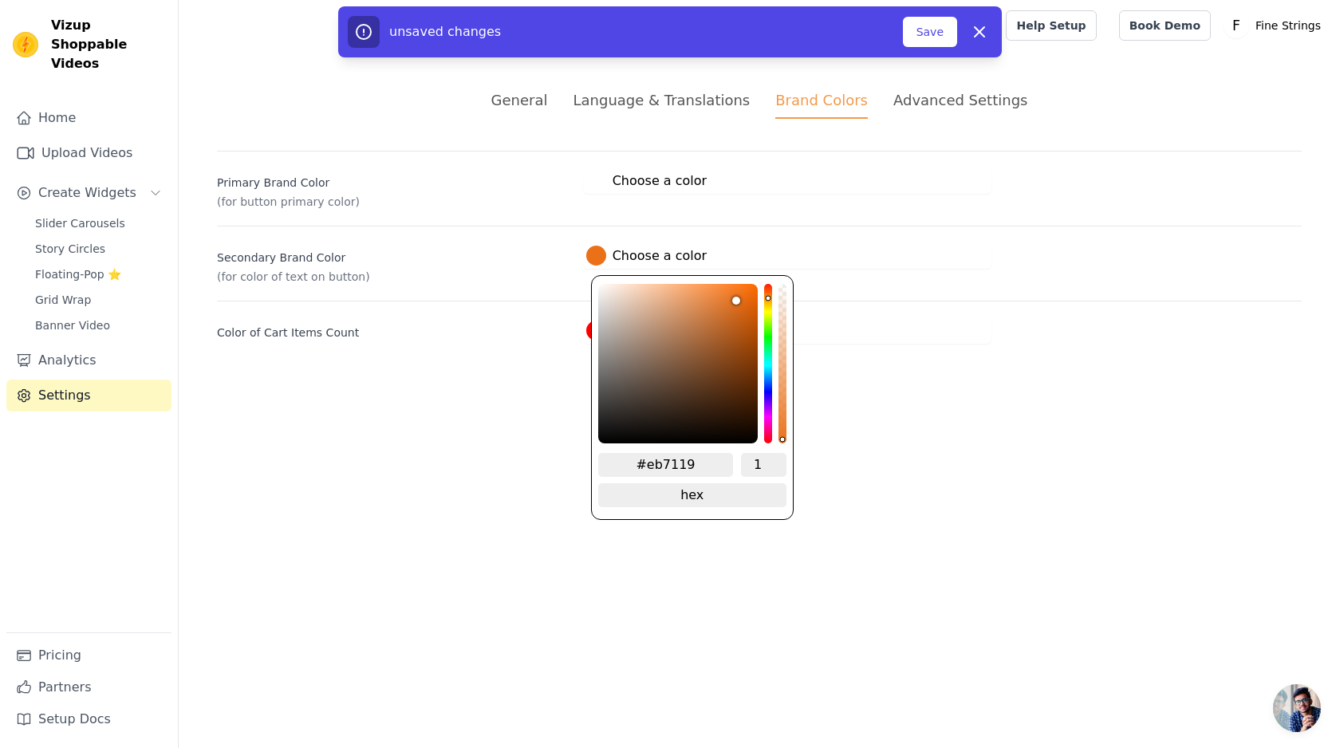
type input "#eb6f17"
type input "#ec6f16"
type input "#ec6e14"
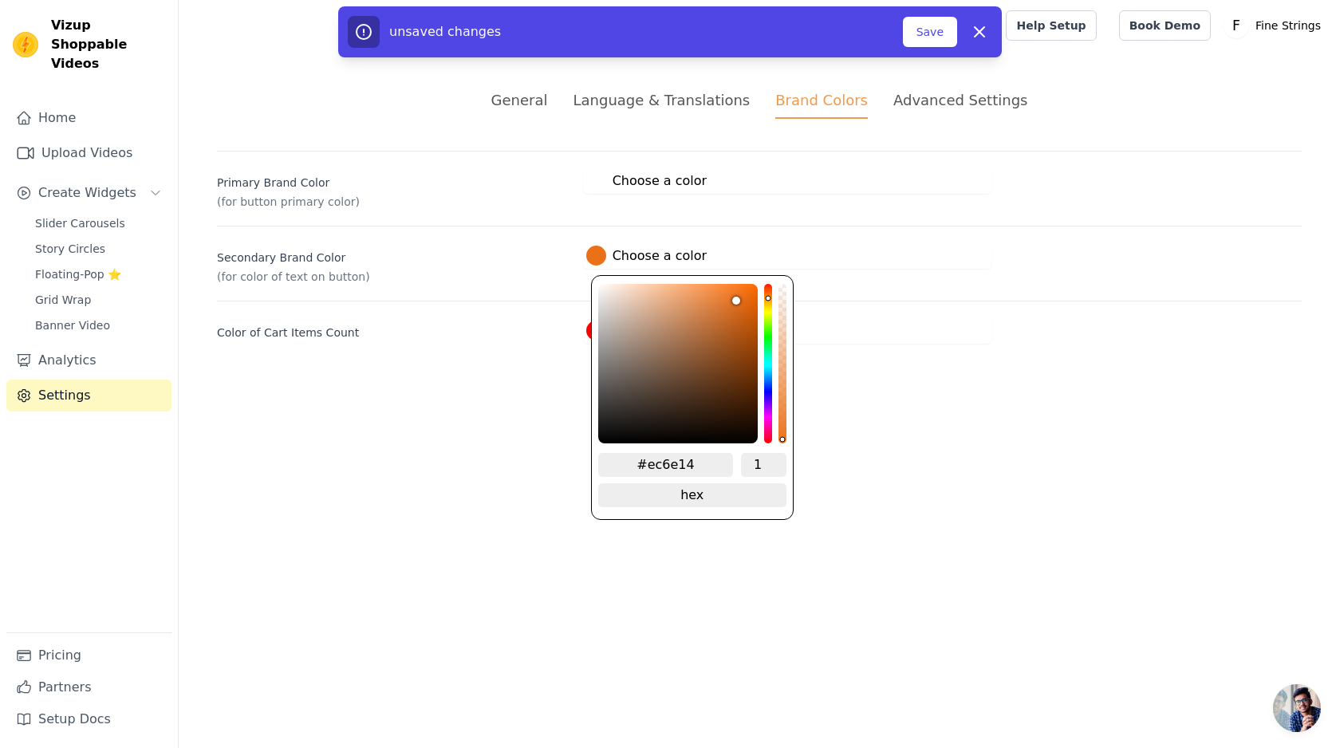
type input "#ed6e14"
type input "#ee6e13"
type input "#ee6e11"
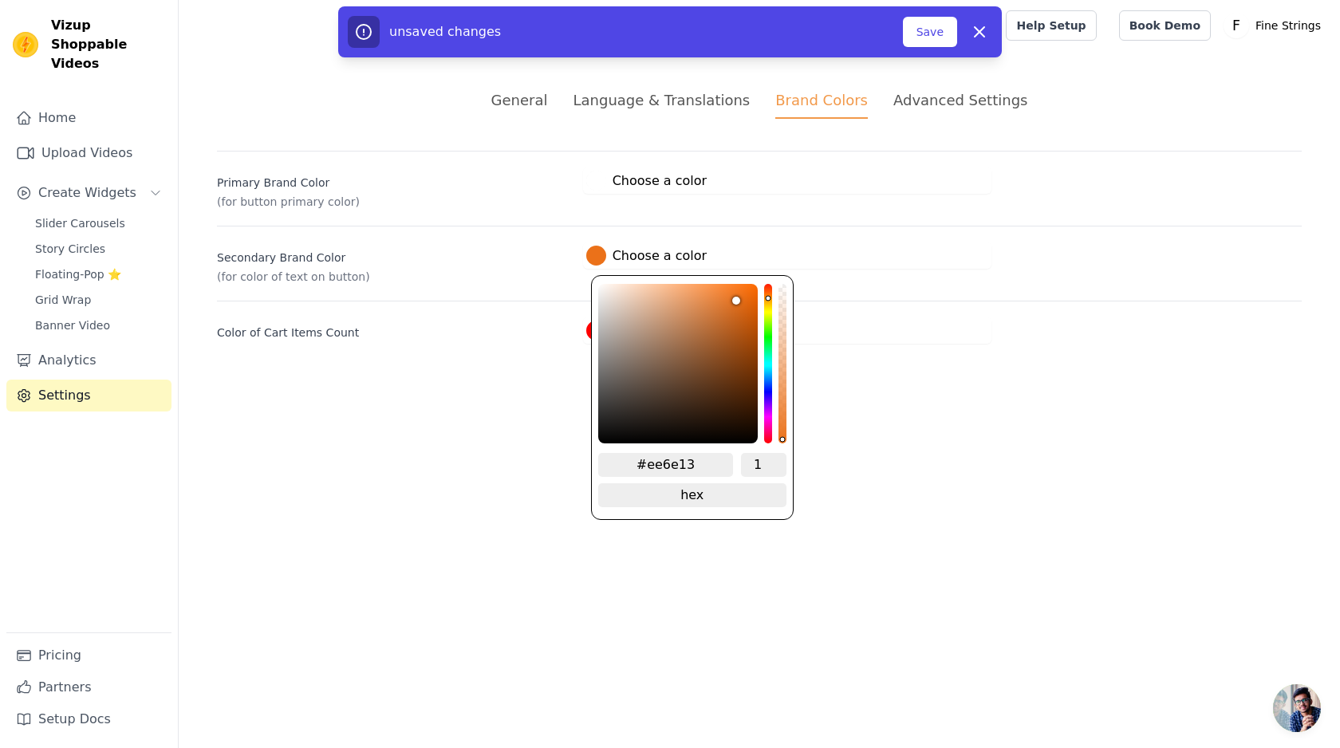
type input "#ee6e11"
type input "#f06e12"
type input "#f16e10"
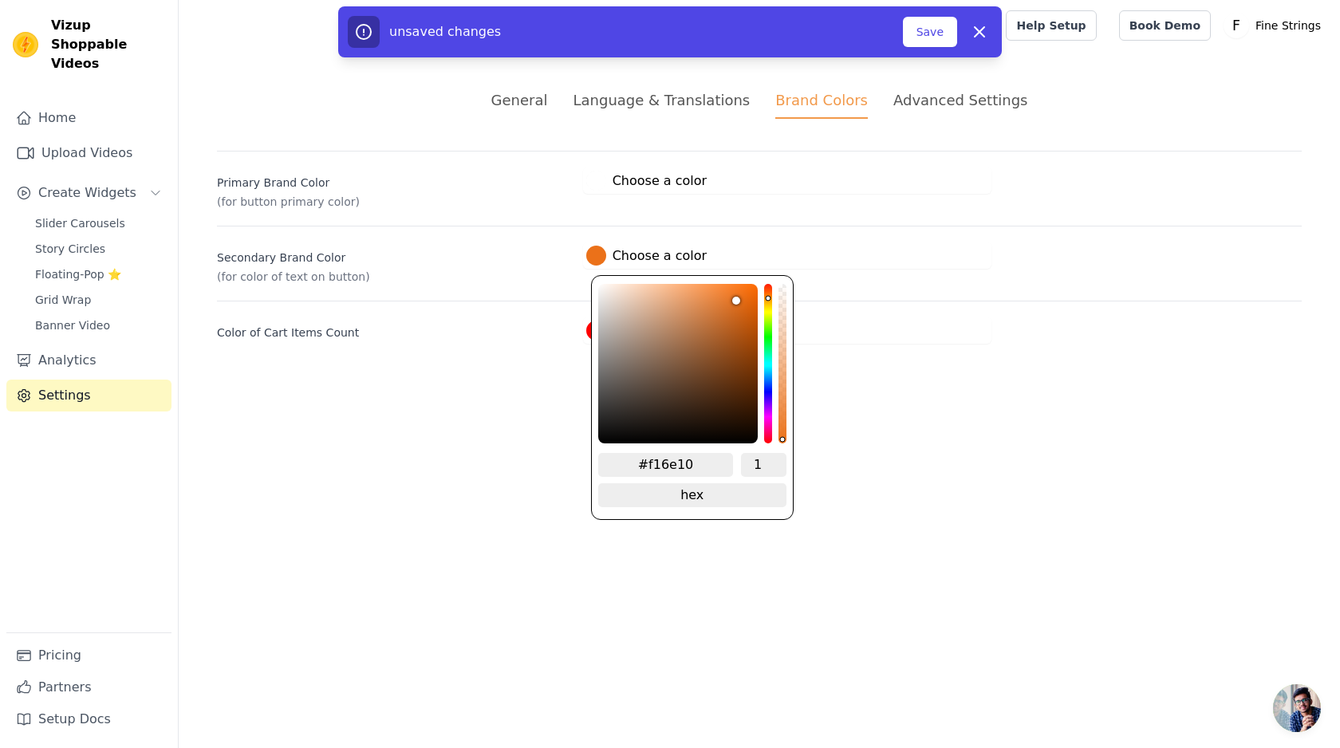
type input "#f46e0f"
type input "#f56e0e"
type input "#f96f0d"
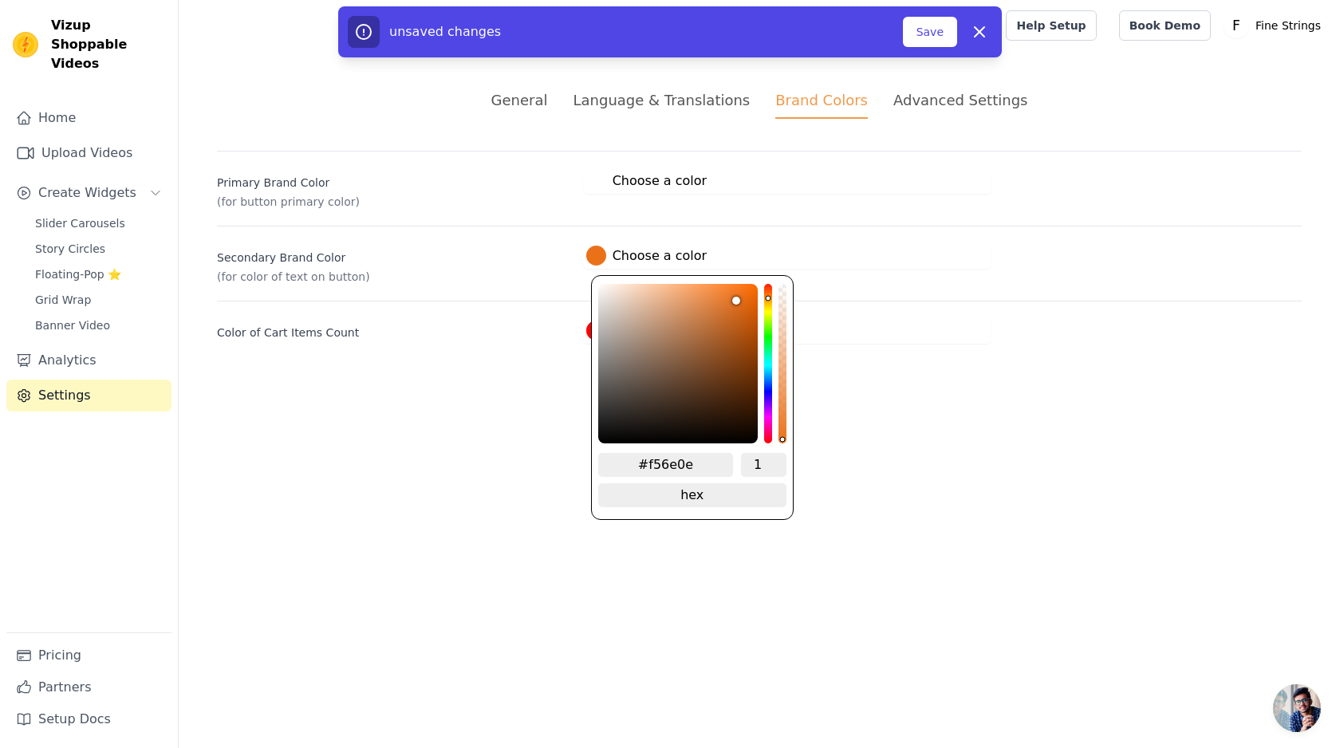
type input "#f96f0d"
type input "#fc700c"
type input "#ff710b"
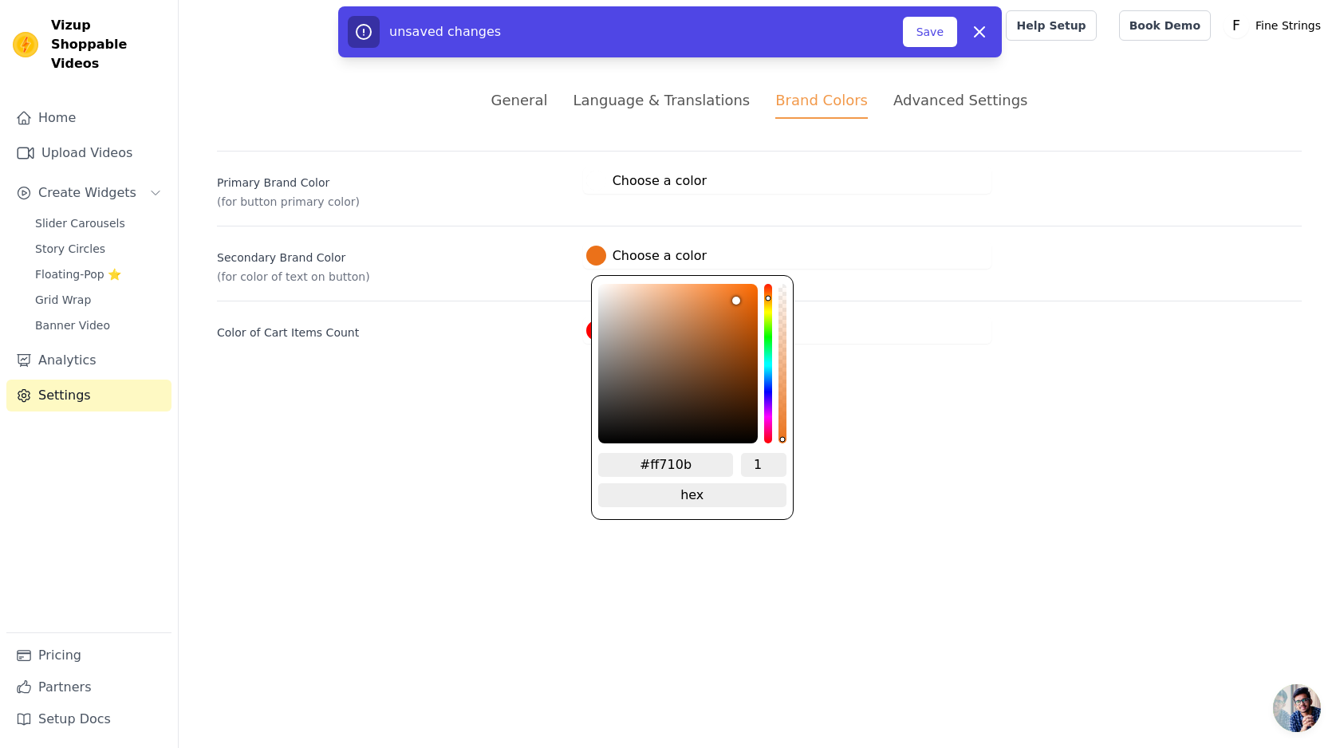
type input "#ff700a"
type input "#ff6f08"
drag, startPoint x: 657, startPoint y: 407, endPoint x: 753, endPoint y: 277, distance: 161.4
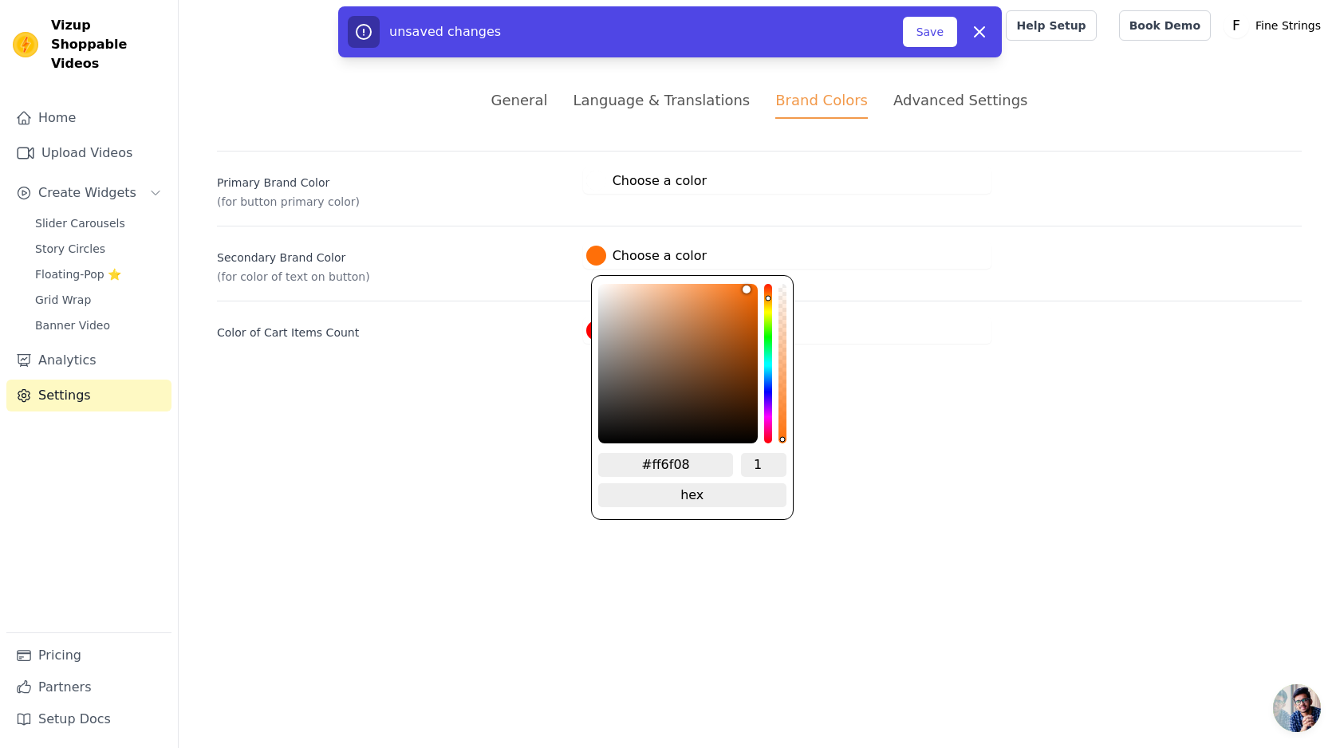
click at [753, 277] on div "#ff6f08 1 hex change to rgb" at bounding box center [692, 397] width 203 height 245
type input "#ff6e07"
click at [939, 31] on button "Save" at bounding box center [930, 32] width 54 height 30
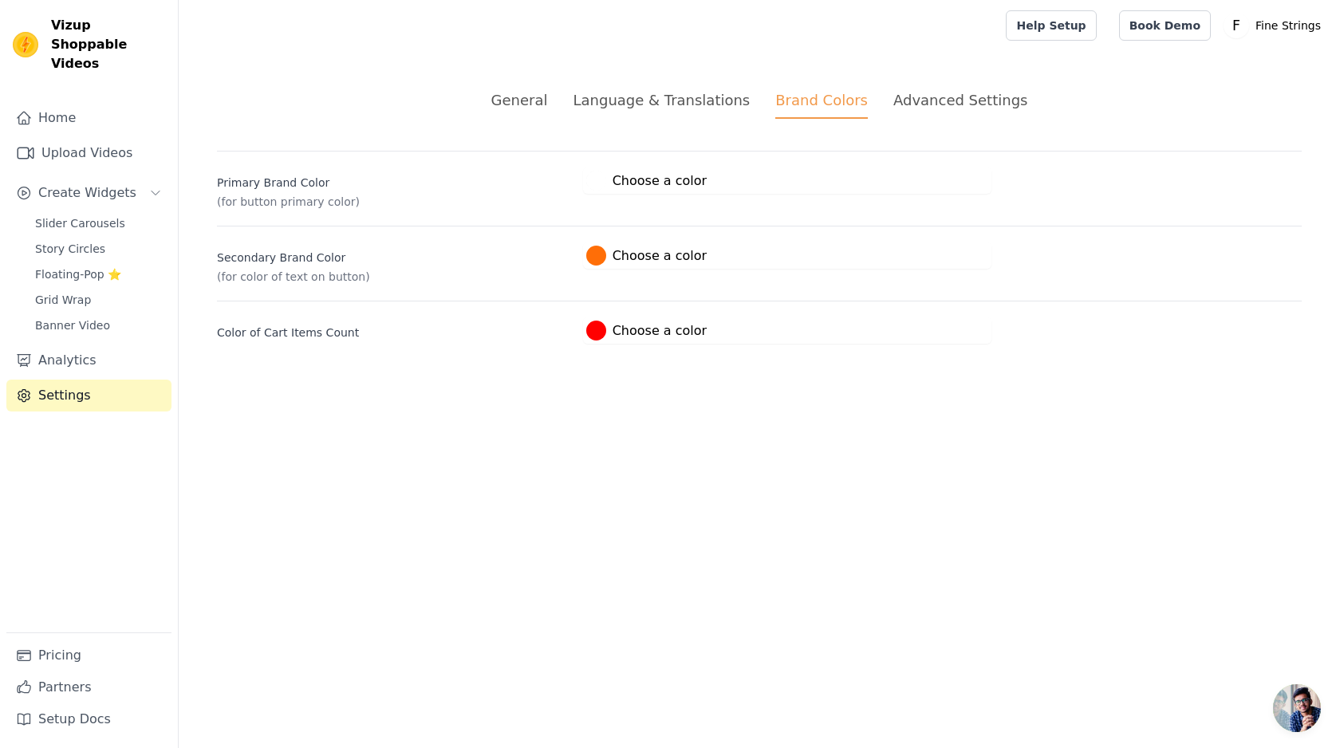
click at [601, 262] on div at bounding box center [596, 256] width 20 height 20
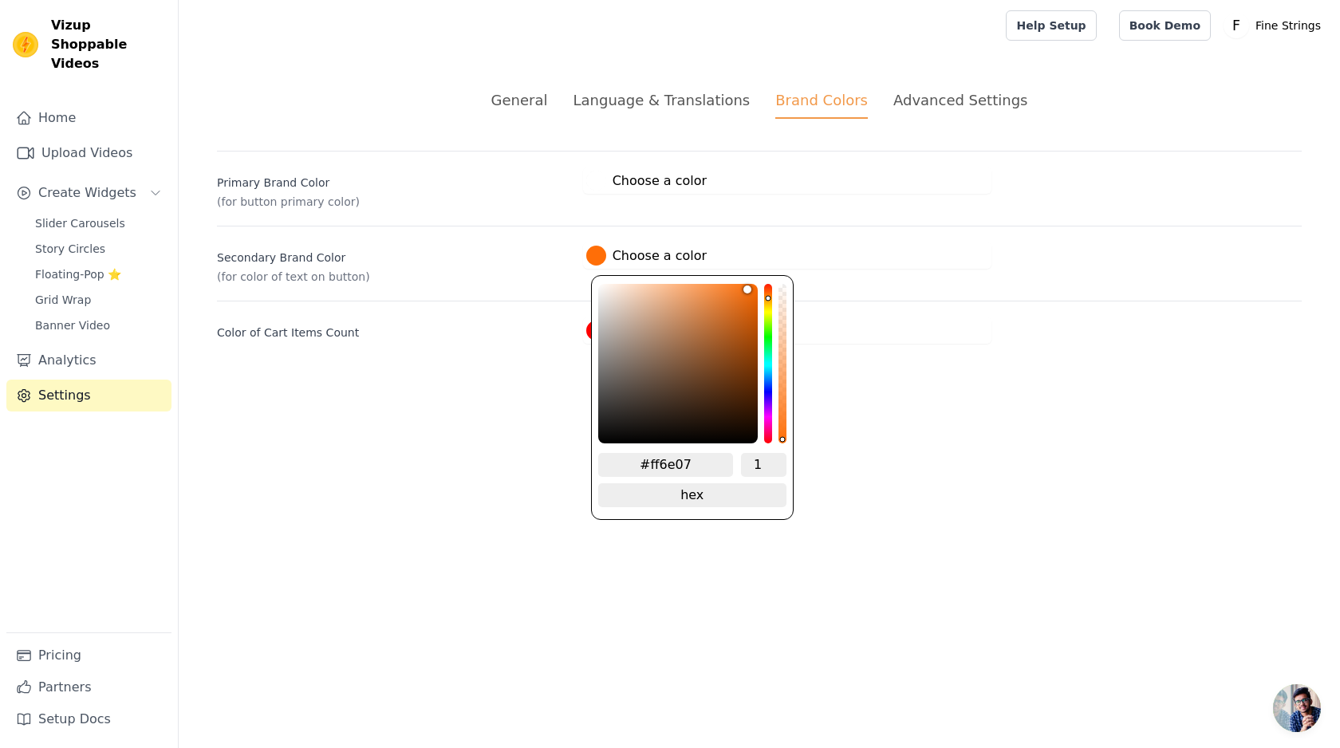
type input "#ad9c90"
type input "#b1a094"
type input "#baaba1"
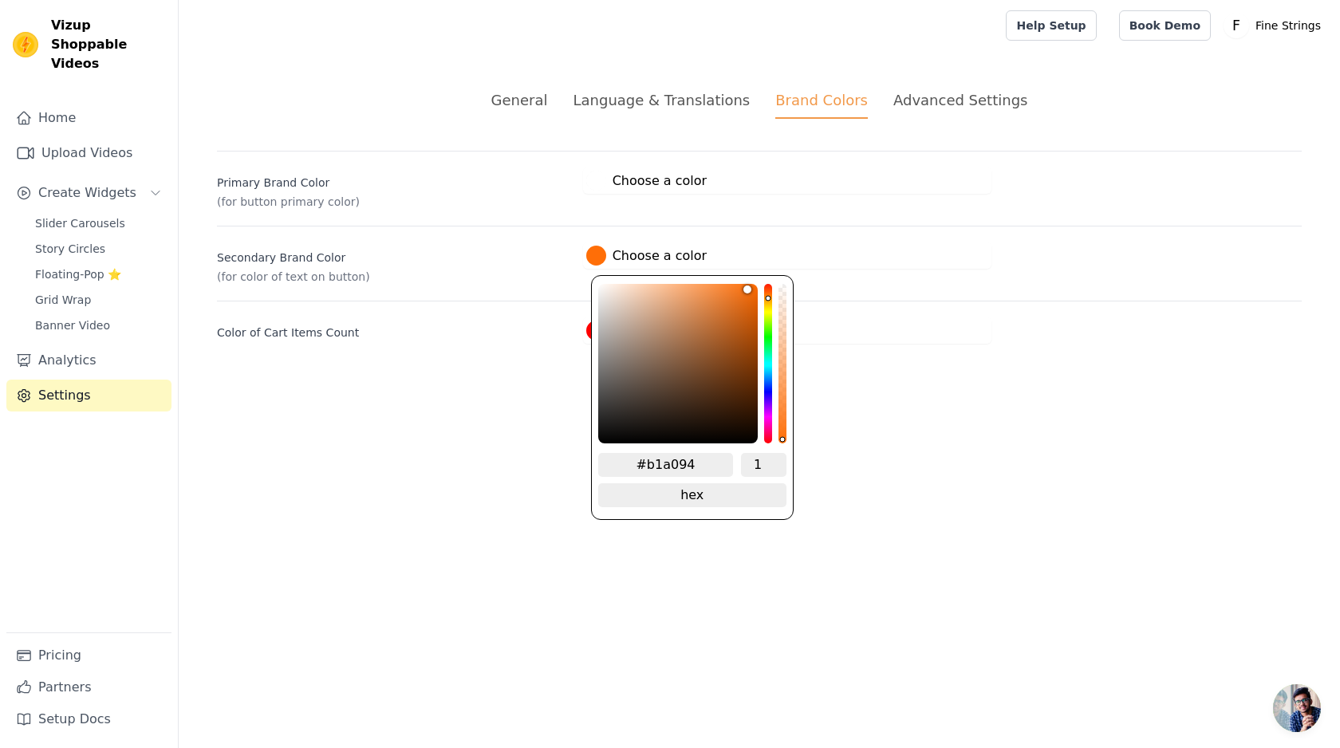
type input "#baaba1"
type input "#cdc5bf"
type input "#ededed"
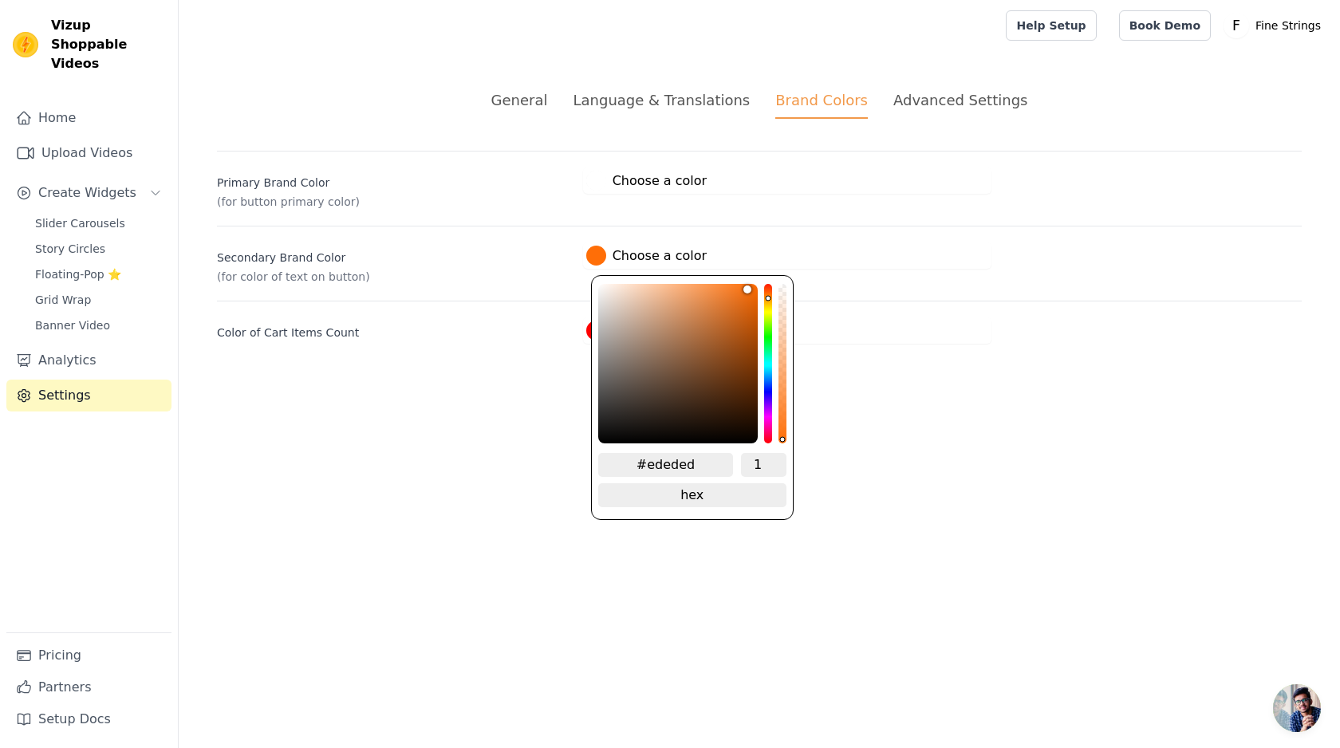
type input "#ffffff"
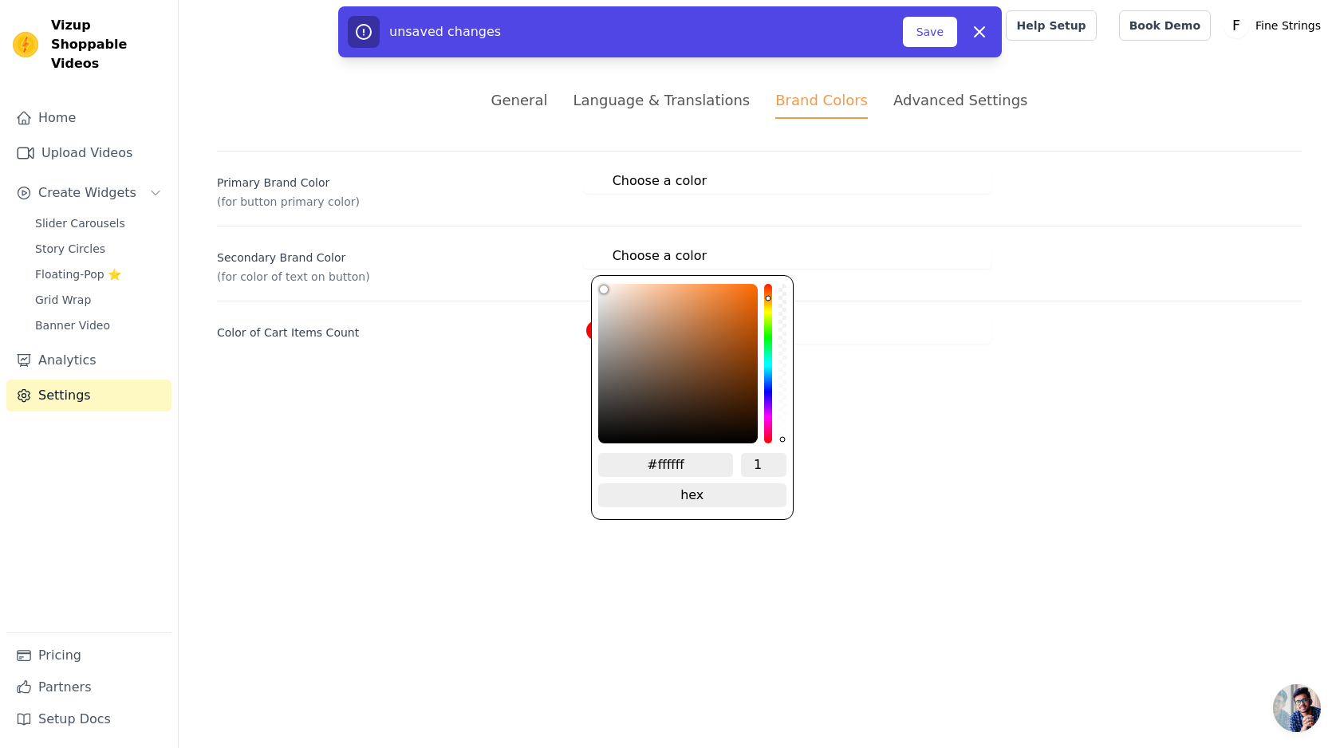
drag, startPoint x: 625, startPoint y: 334, endPoint x: 561, endPoint y: 244, distance: 110.4
click at [561, 244] on div "Secondary Brand Color (for color of text on button) #ffffff Choose a color #fff…" at bounding box center [759, 255] width 1085 height 59
click at [544, 259] on label "Secondary Brand Color" at bounding box center [393, 254] width 353 height 22
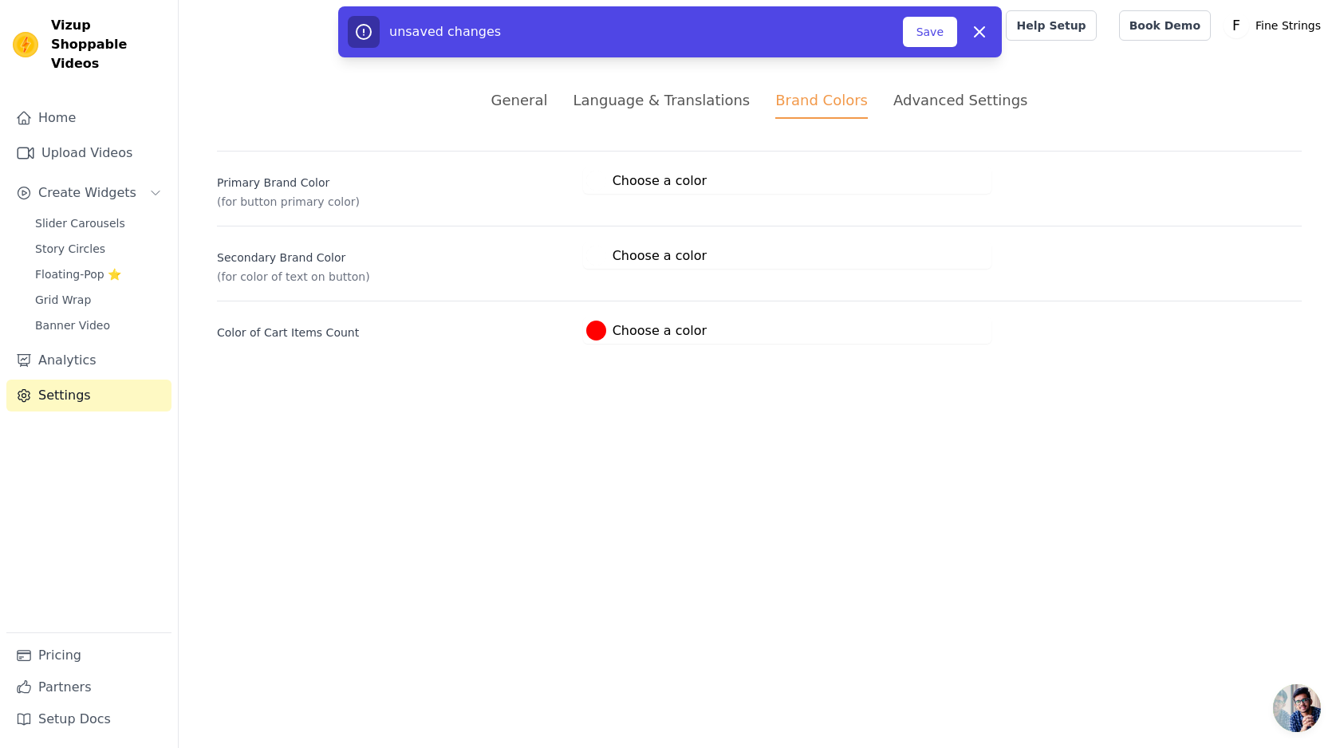
click at [596, 168] on button "#ffffff Choose a color #ffffff 1 hex change to rgb" at bounding box center [646, 180] width 127 height 26
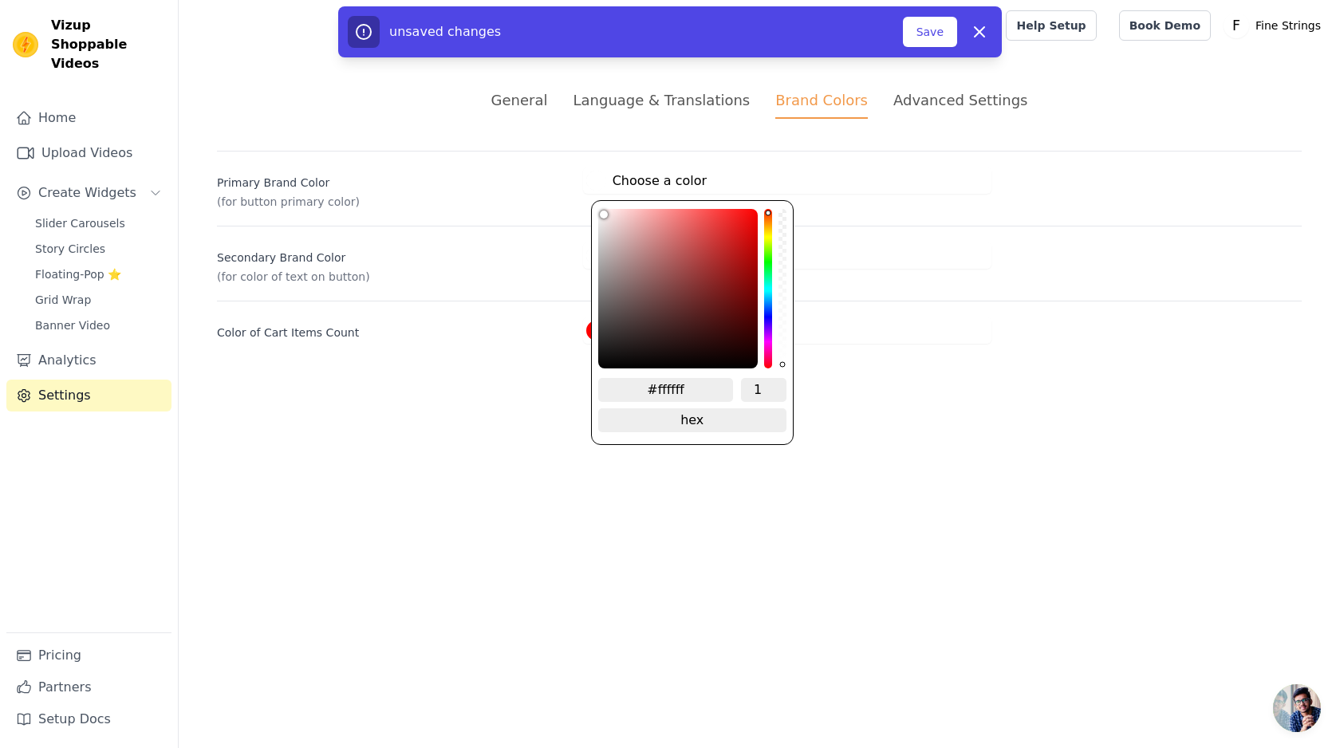
click at [593, 181] on div at bounding box center [596, 181] width 20 height 20
click at [672, 382] on input "#ffffff" at bounding box center [666, 390] width 136 height 24
paste input "#4f2c13"
type input "##4f2c13"
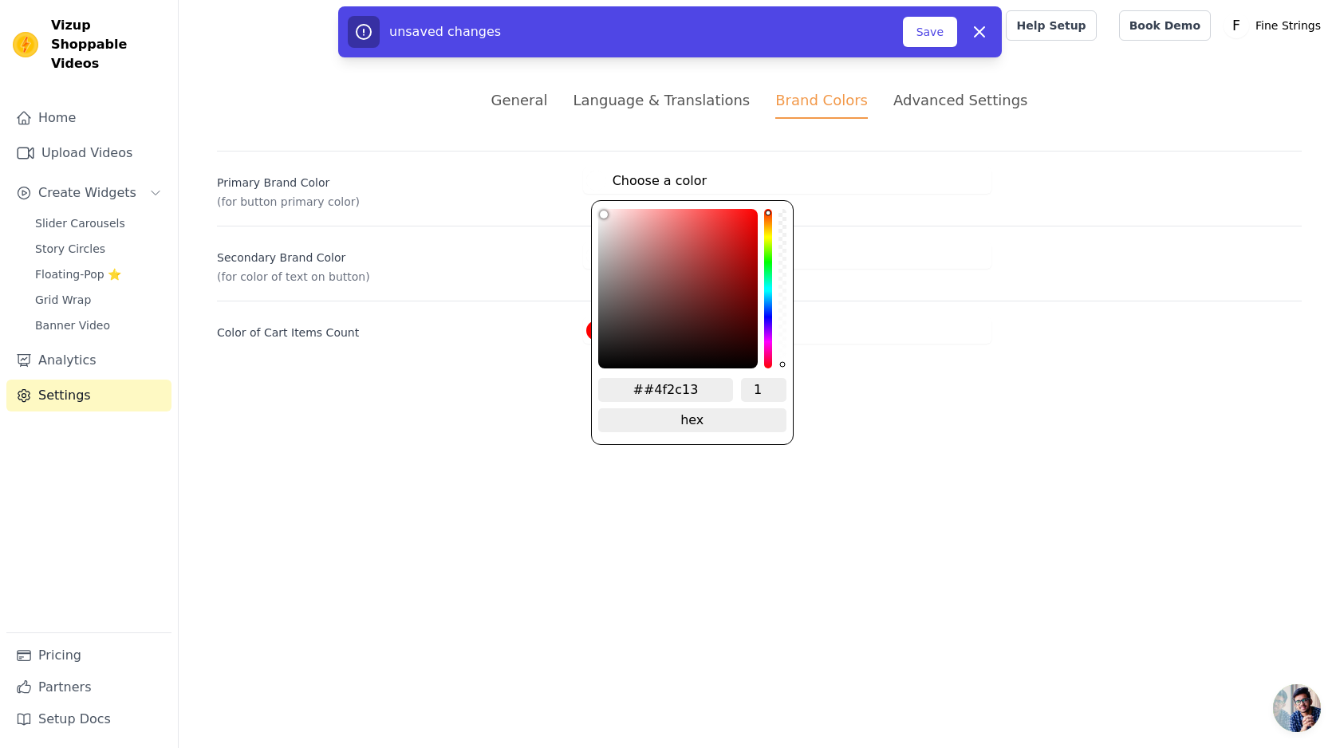
click at [648, 389] on input "##4f2c13" at bounding box center [666, 390] width 136 height 24
type input "#4f2c13"
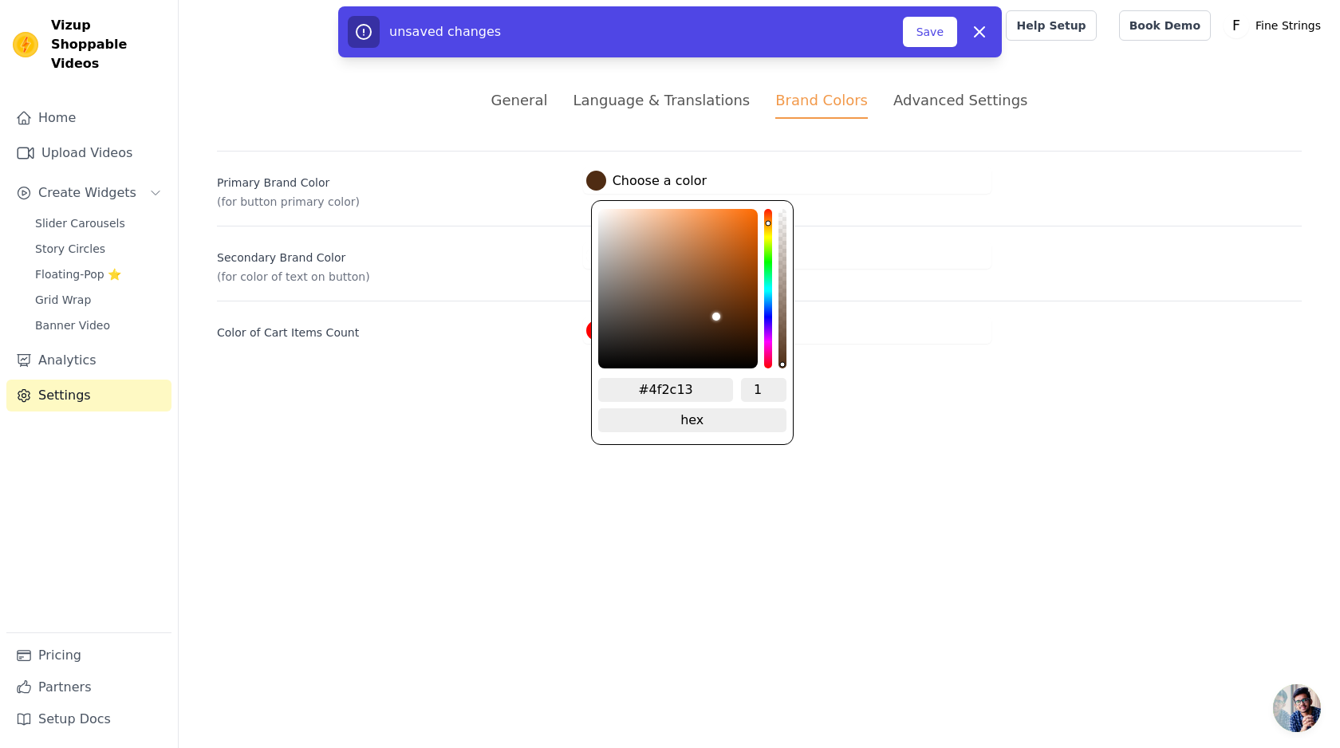
click at [854, 380] on div "General Language & Translations Brand Colors Advanced Settings unsaved changes …" at bounding box center [759, 216] width 1161 height 331
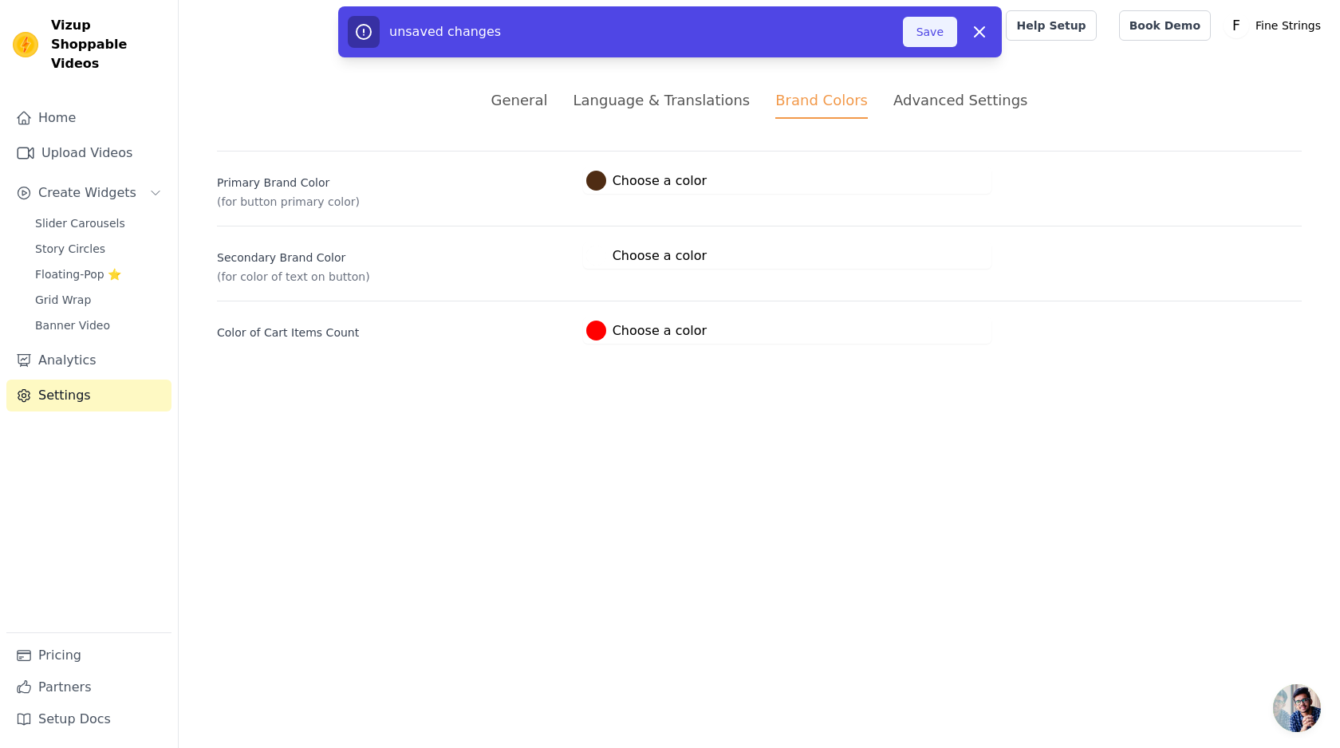
click at [922, 26] on button "Save" at bounding box center [930, 32] width 54 height 30
